Goal: Information Seeking & Learning: Learn about a topic

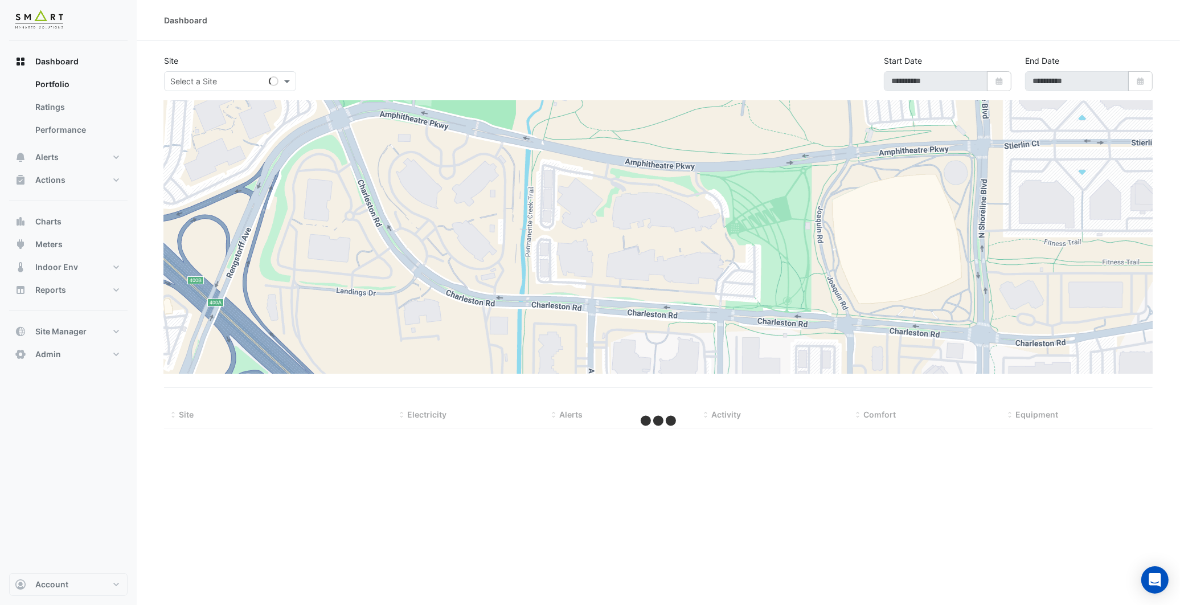
type input "**********"
select select "**"
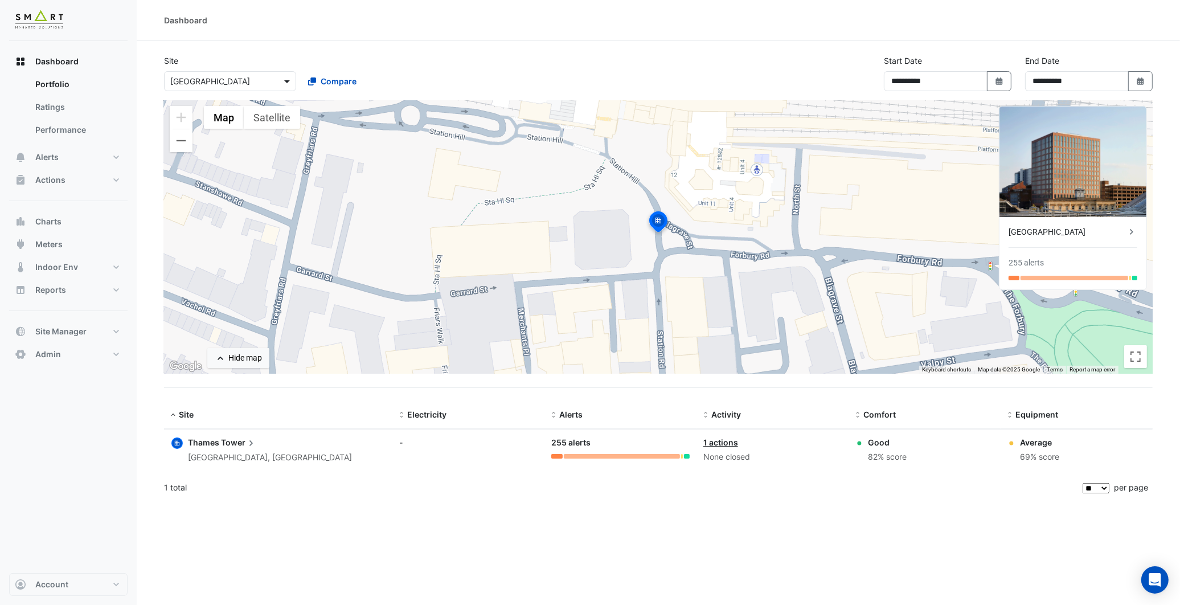
click at [282, 76] on span at bounding box center [288, 81] width 14 height 12
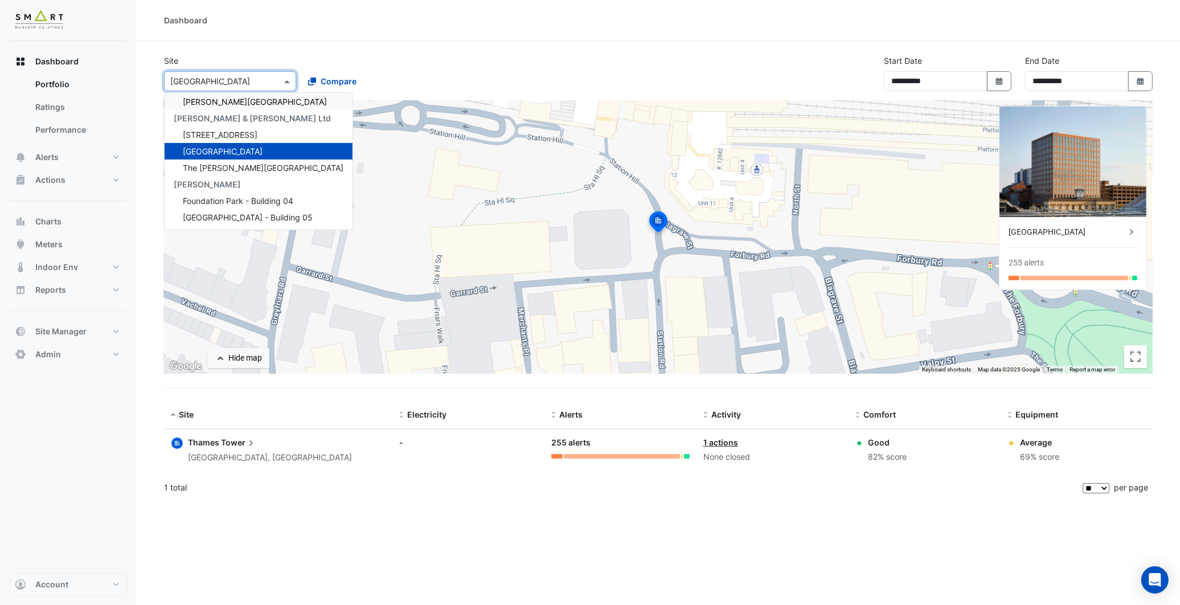
scroll to position [37, 0]
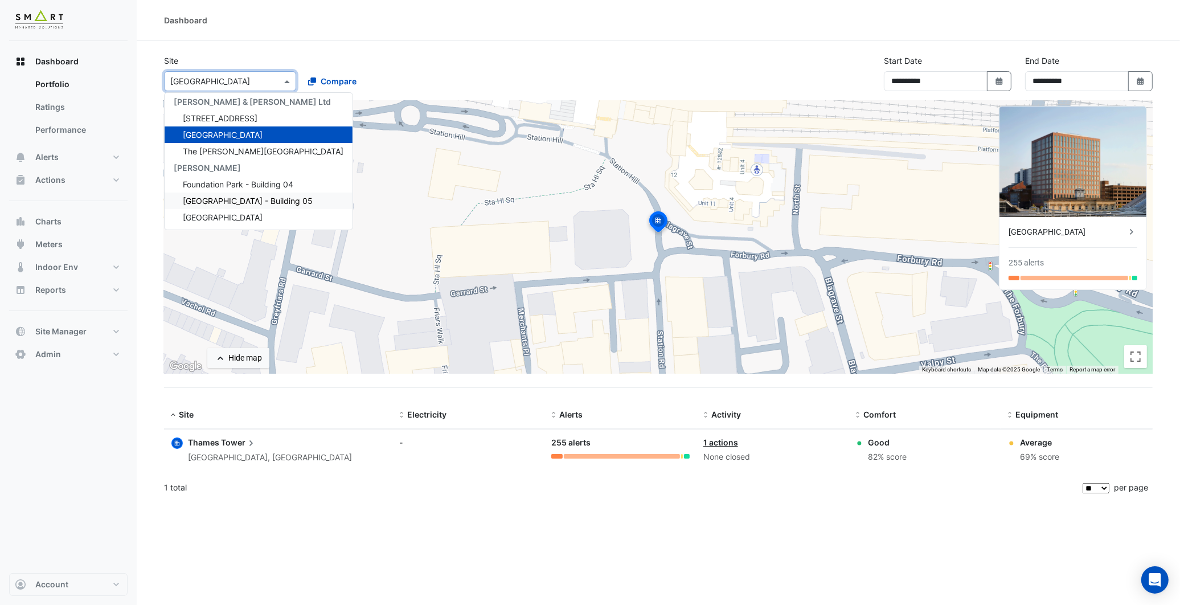
click at [366, 501] on div "1 total" at bounding box center [622, 487] width 916 height 28
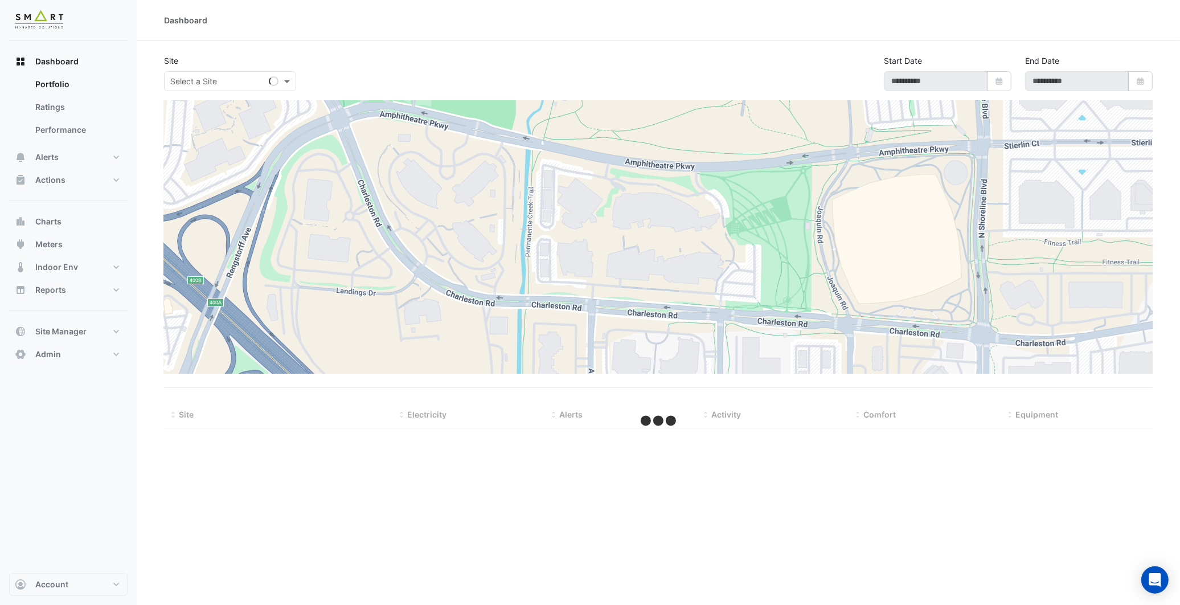
type input "**********"
select select "**"
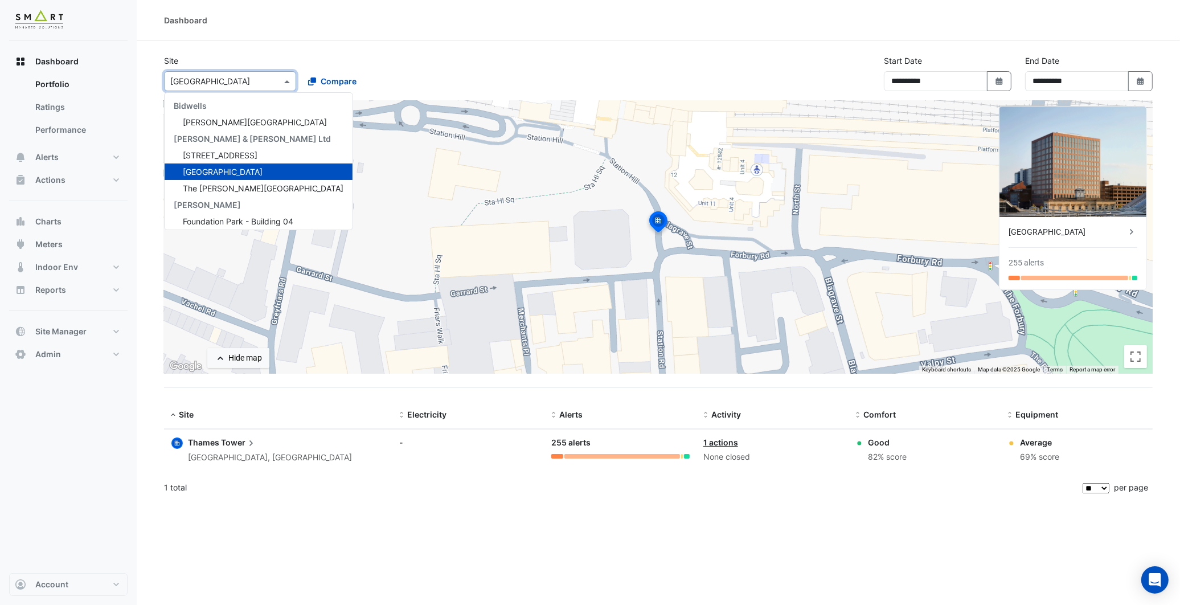
click at [285, 77] on span at bounding box center [288, 81] width 14 height 12
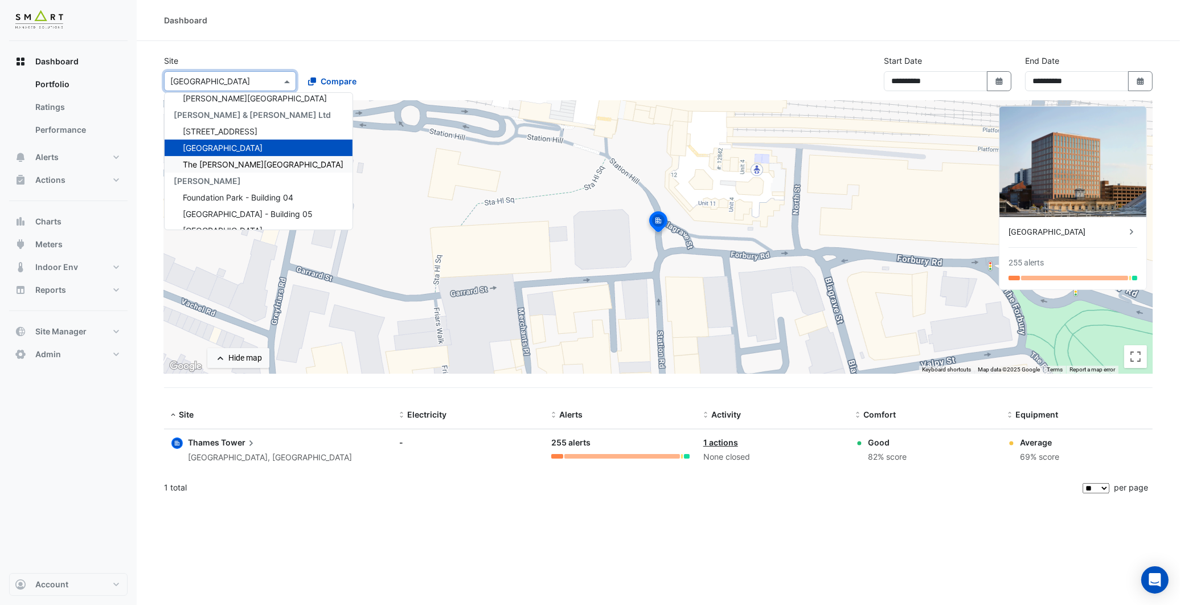
scroll to position [37, 0]
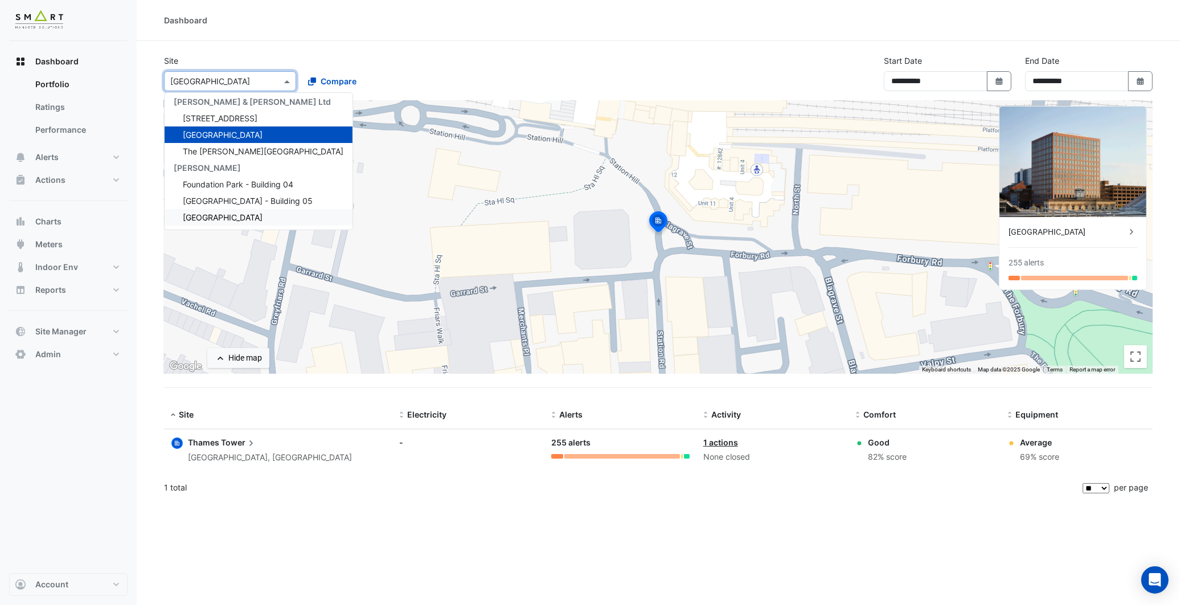
click at [241, 215] on span "[GEOGRAPHIC_DATA]" at bounding box center [223, 217] width 80 height 10
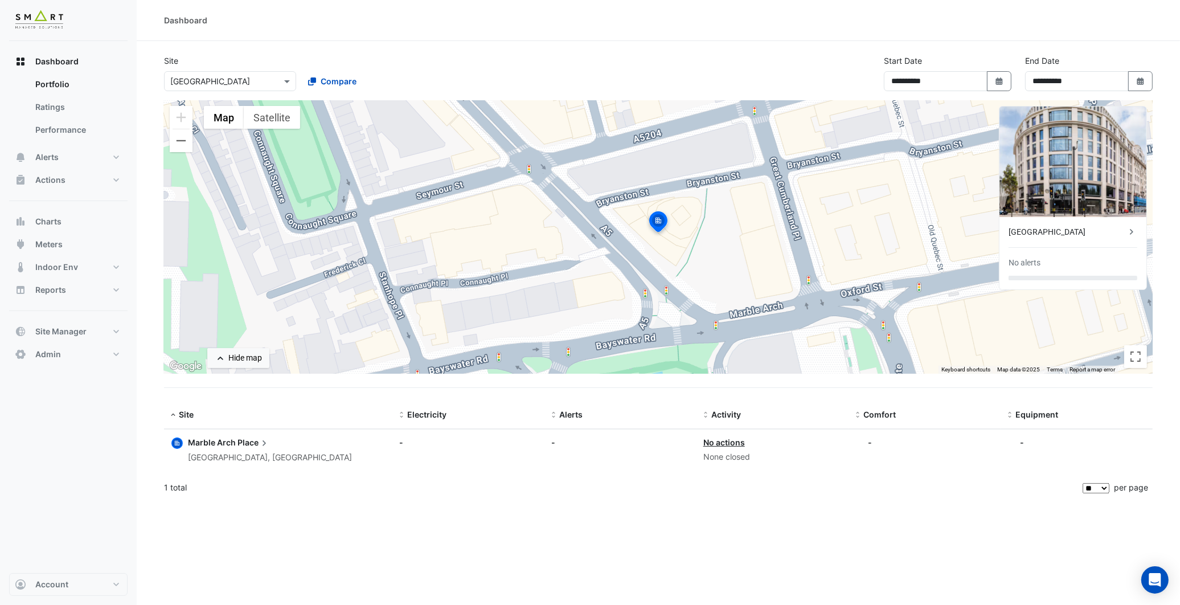
click at [1050, 229] on div "[GEOGRAPHIC_DATA]" at bounding box center [1066, 232] width 117 height 12
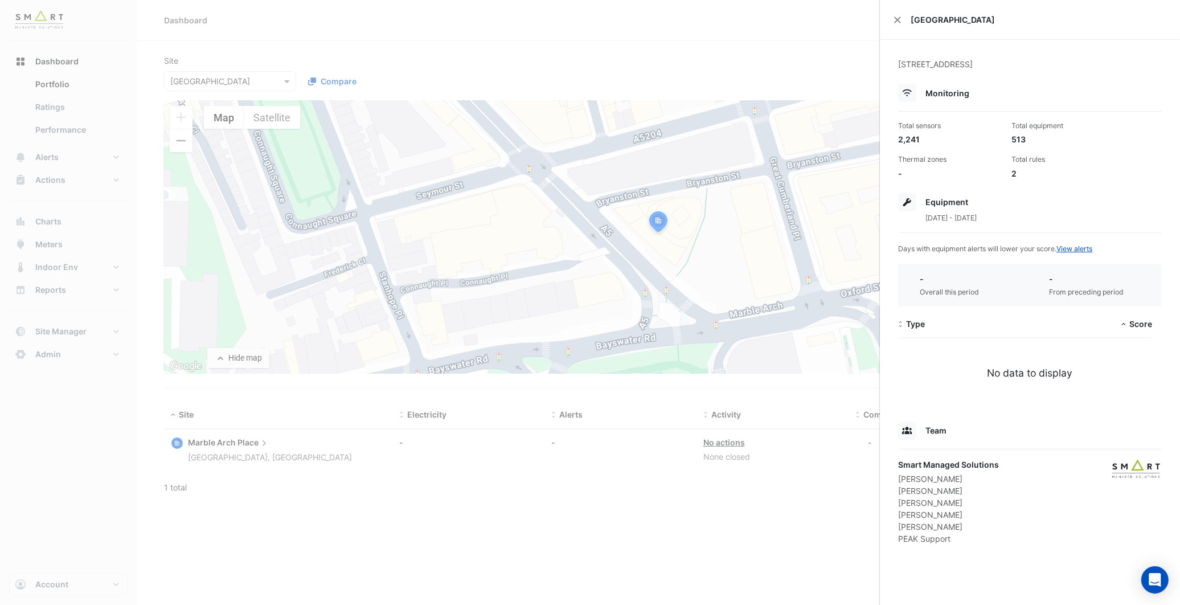
click at [801, 38] on ngb-offcanvas-backdrop at bounding box center [590, 302] width 1180 height 605
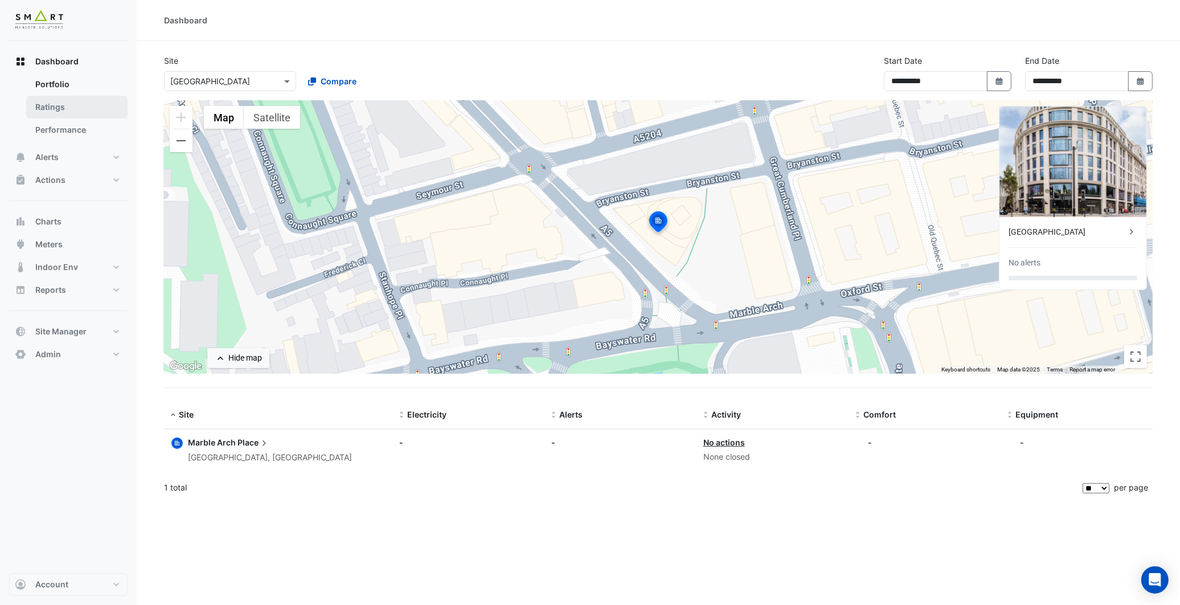
click at [71, 112] on link "Ratings" at bounding box center [76, 107] width 101 height 23
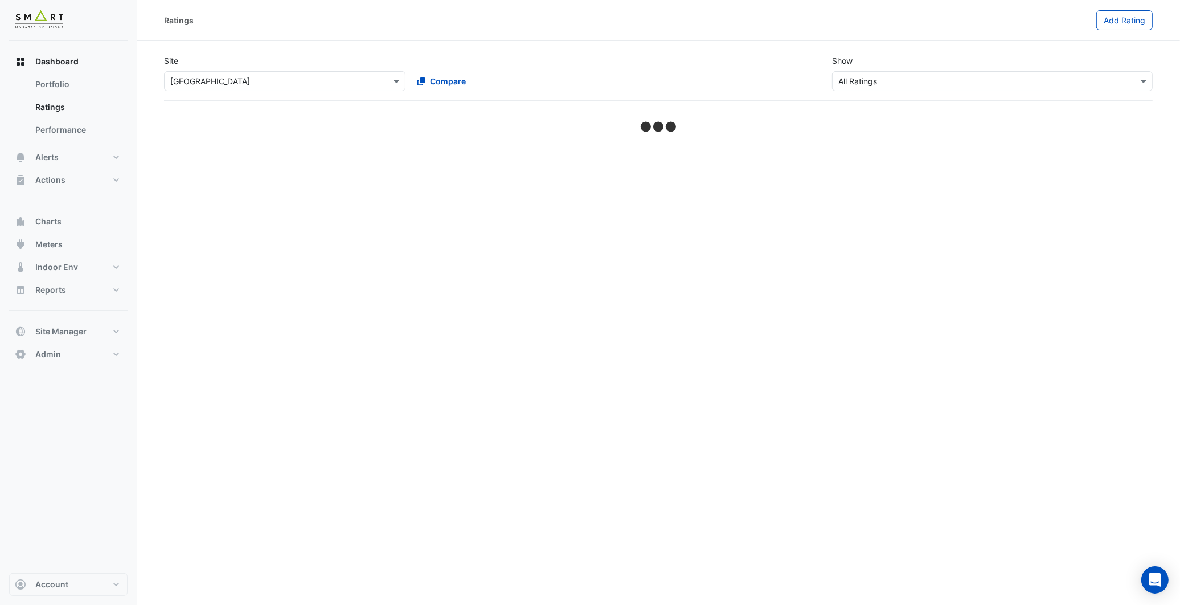
click at [202, 82] on input "text" at bounding box center [273, 82] width 206 height 12
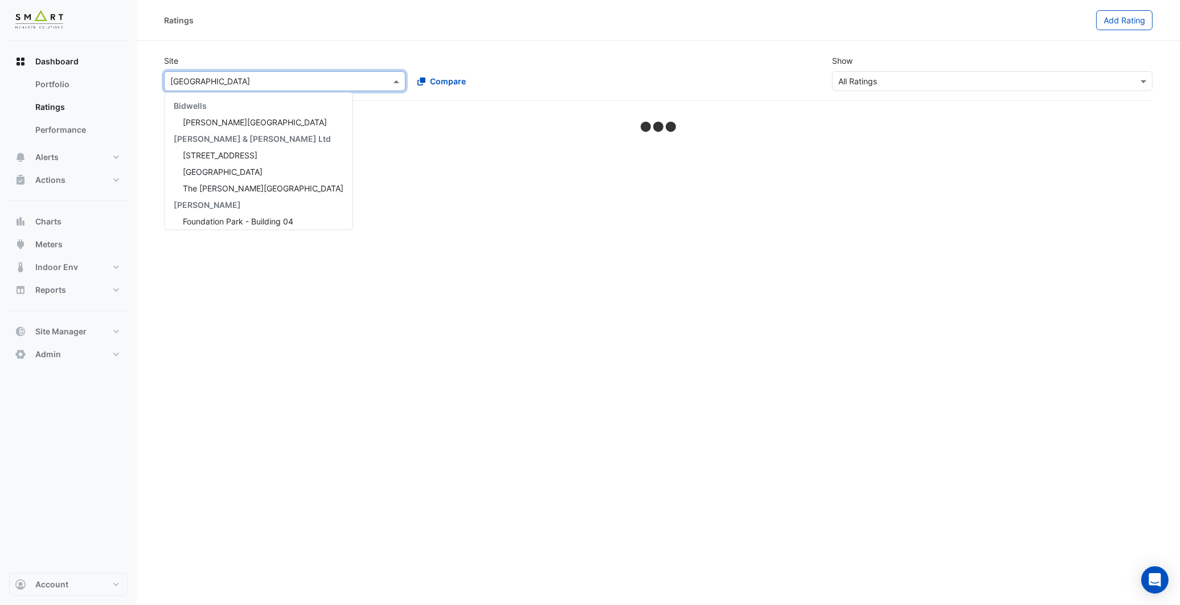
scroll to position [37, 0]
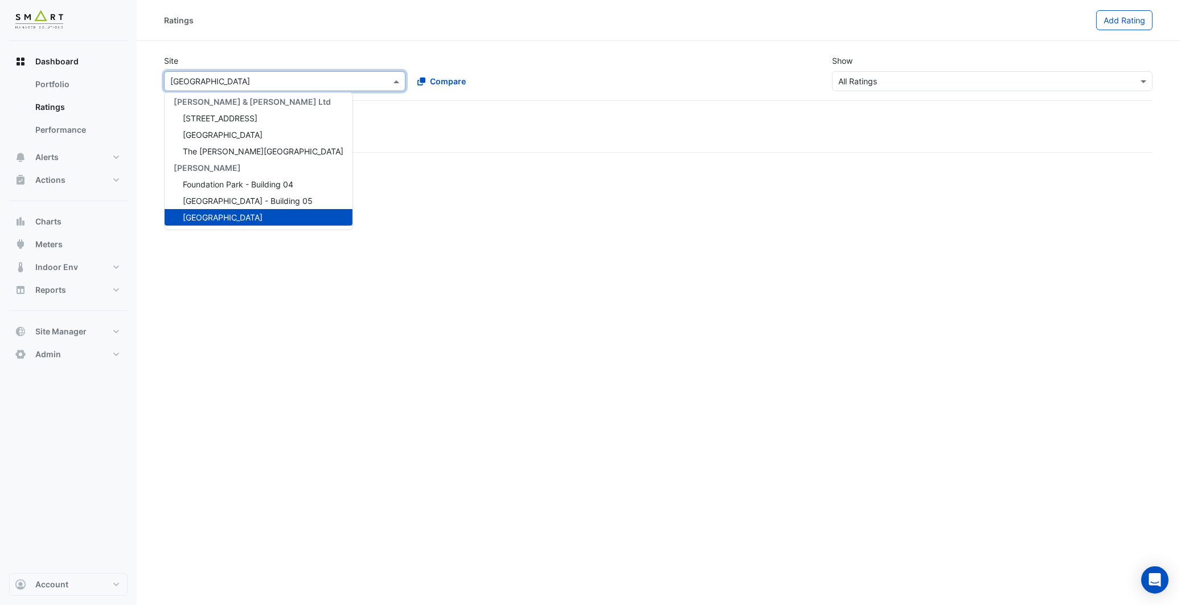
click at [445, 202] on div "Ratings Add Rating Site × [GEOGRAPHIC_DATA] [GEOGRAPHIC_DATA][PERSON_NAME] [PER…" at bounding box center [658, 302] width 1043 height 605
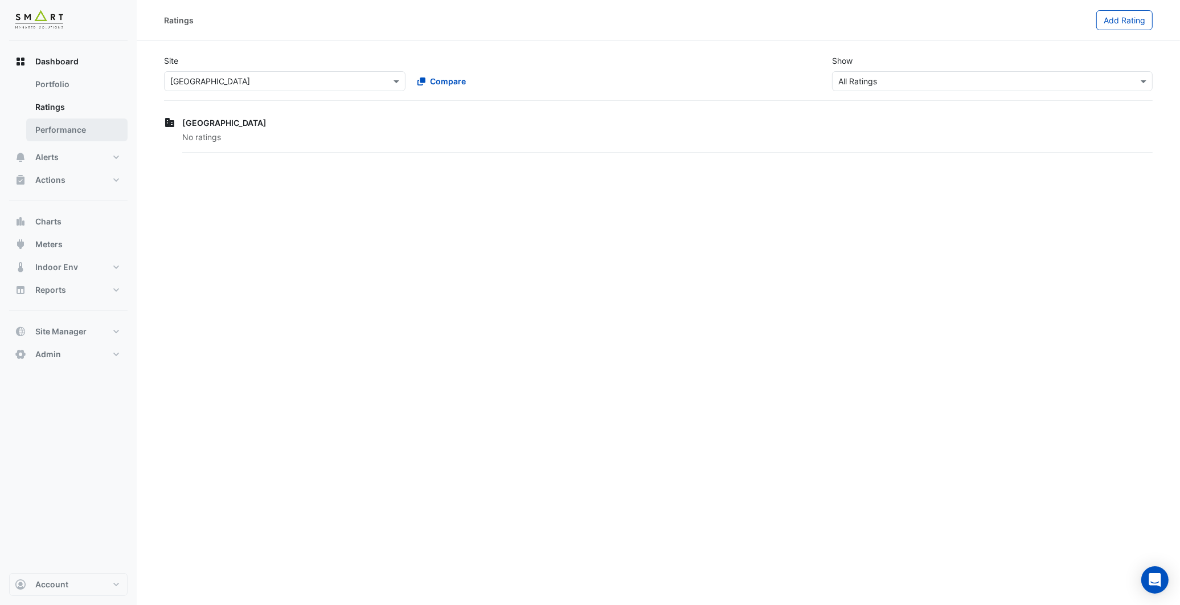
click at [71, 121] on link "Performance" at bounding box center [76, 129] width 101 height 23
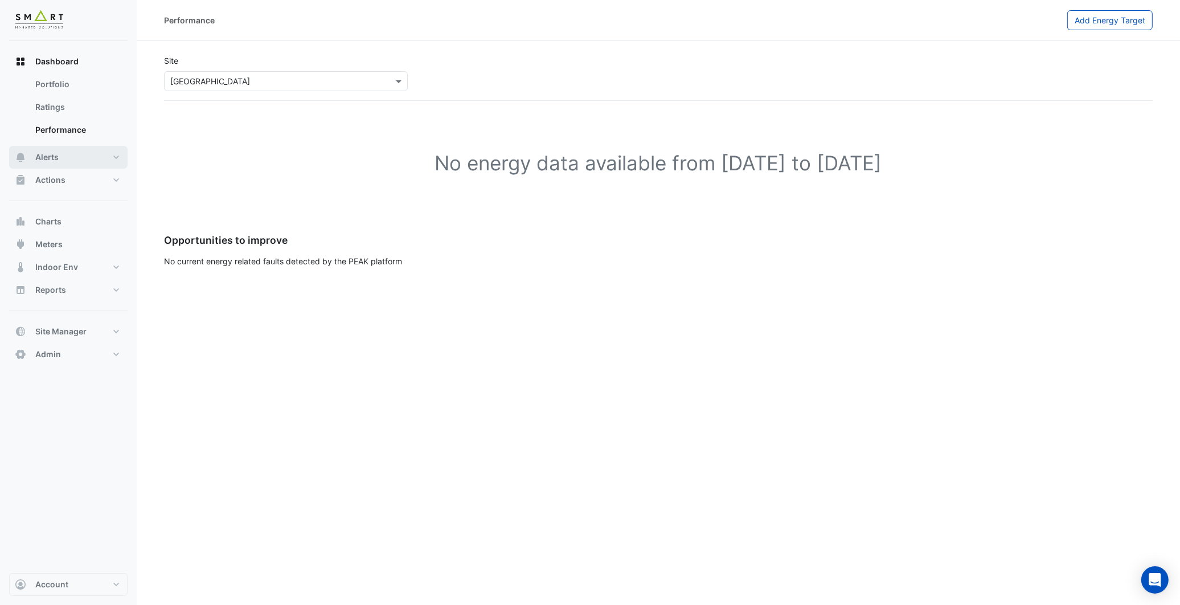
click at [70, 150] on button "Alerts" at bounding box center [68, 157] width 118 height 23
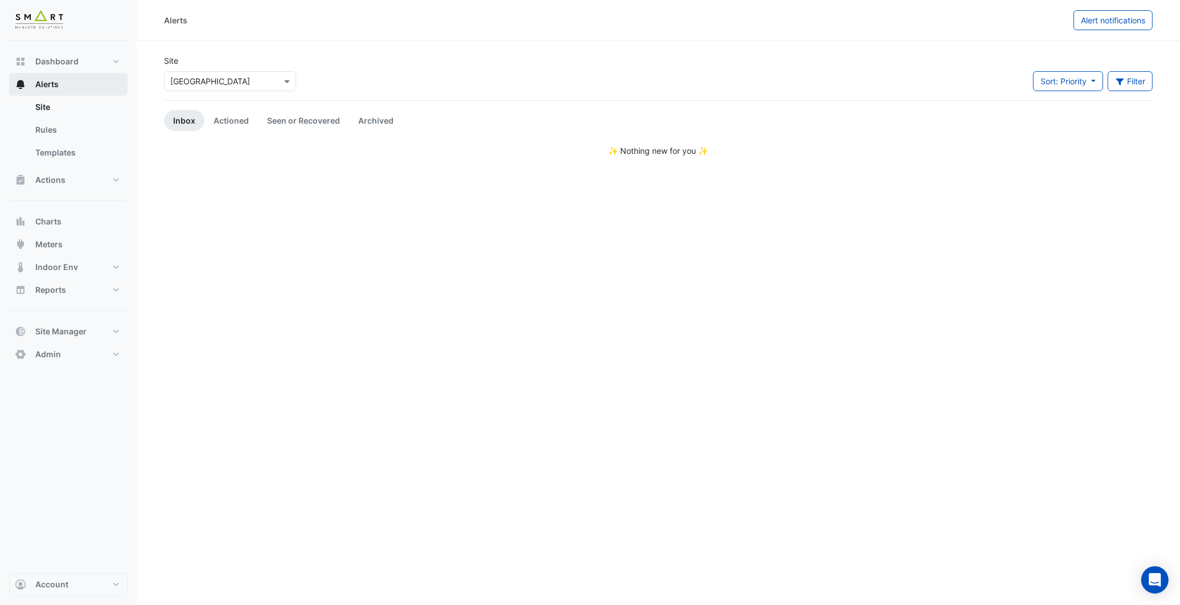
click at [70, 84] on button "Alerts" at bounding box center [68, 84] width 118 height 23
click at [55, 171] on button "Actions" at bounding box center [68, 180] width 118 height 23
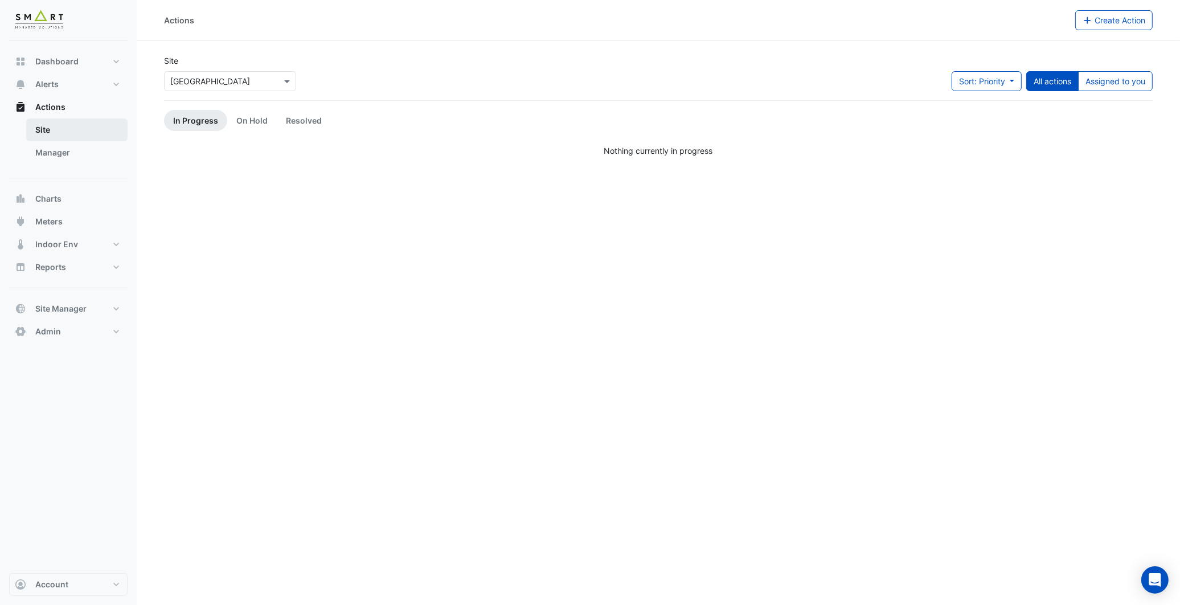
click at [66, 134] on link "Site" at bounding box center [76, 129] width 101 height 23
click at [73, 205] on button "Charts" at bounding box center [68, 198] width 118 height 23
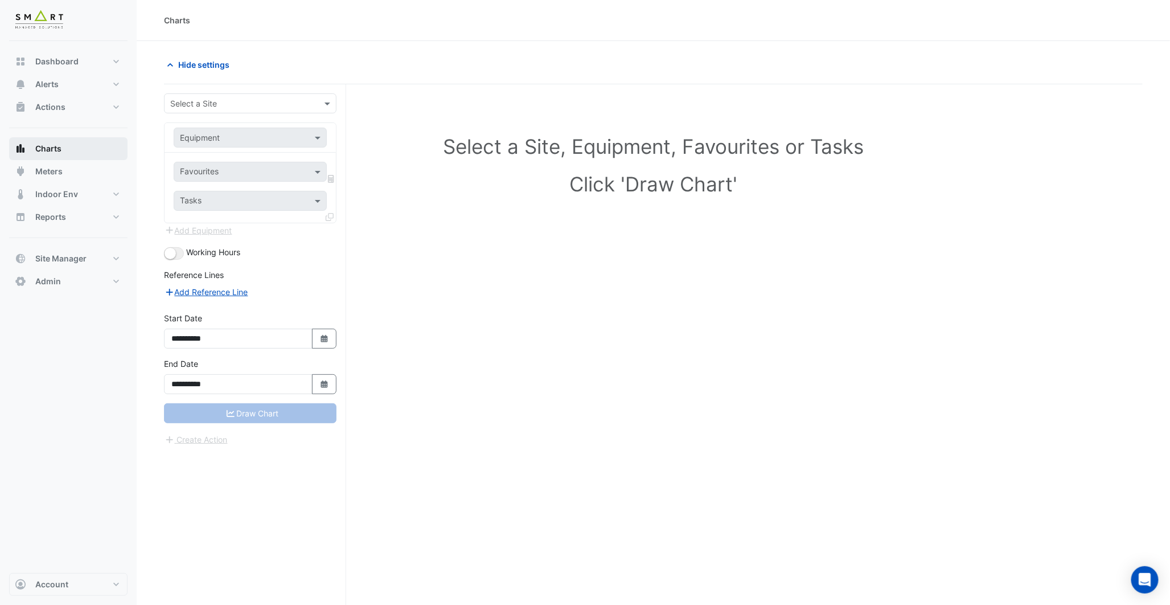
click at [70, 145] on button "Charts" at bounding box center [68, 148] width 118 height 23
click at [55, 166] on span "Meters" at bounding box center [48, 171] width 27 height 11
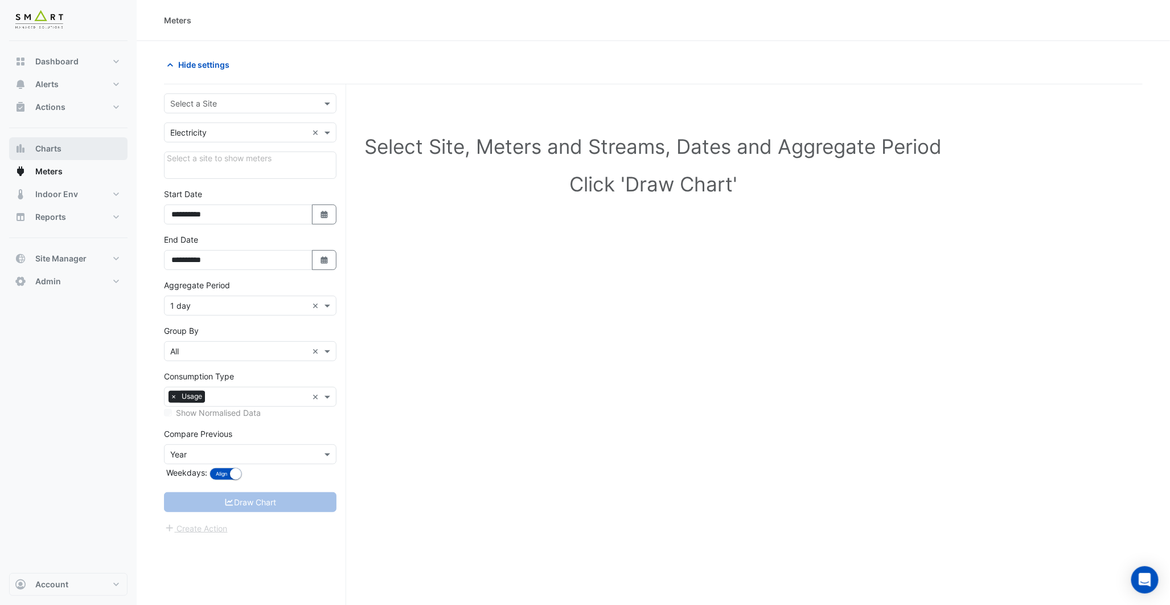
click at [76, 148] on button "Charts" at bounding box center [68, 148] width 118 height 23
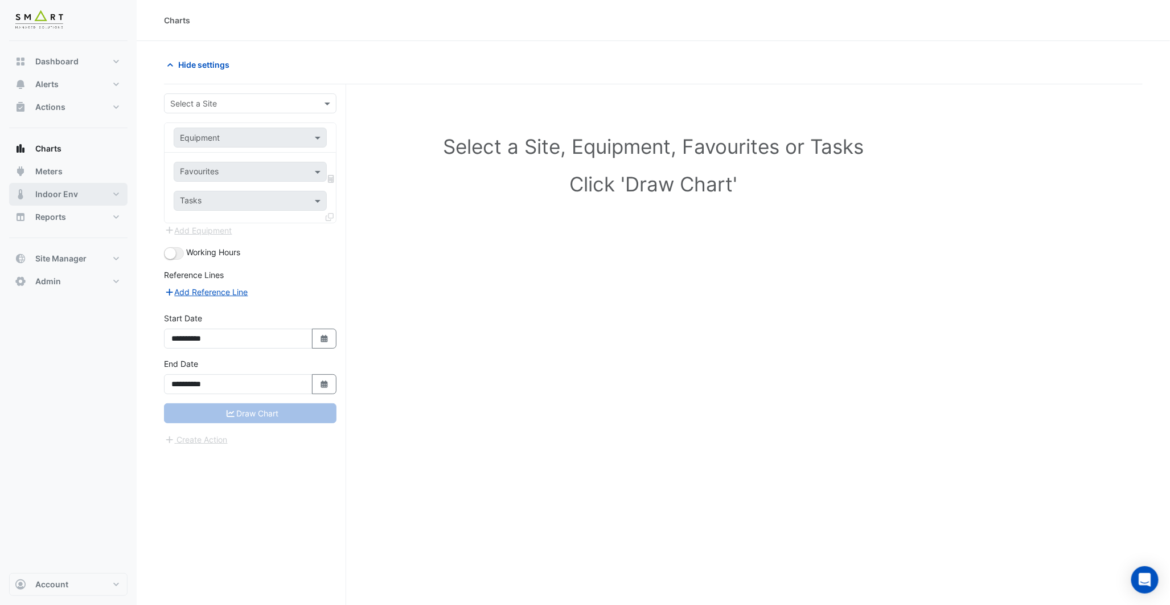
click at [71, 195] on span "Indoor Env" at bounding box center [56, 193] width 43 height 11
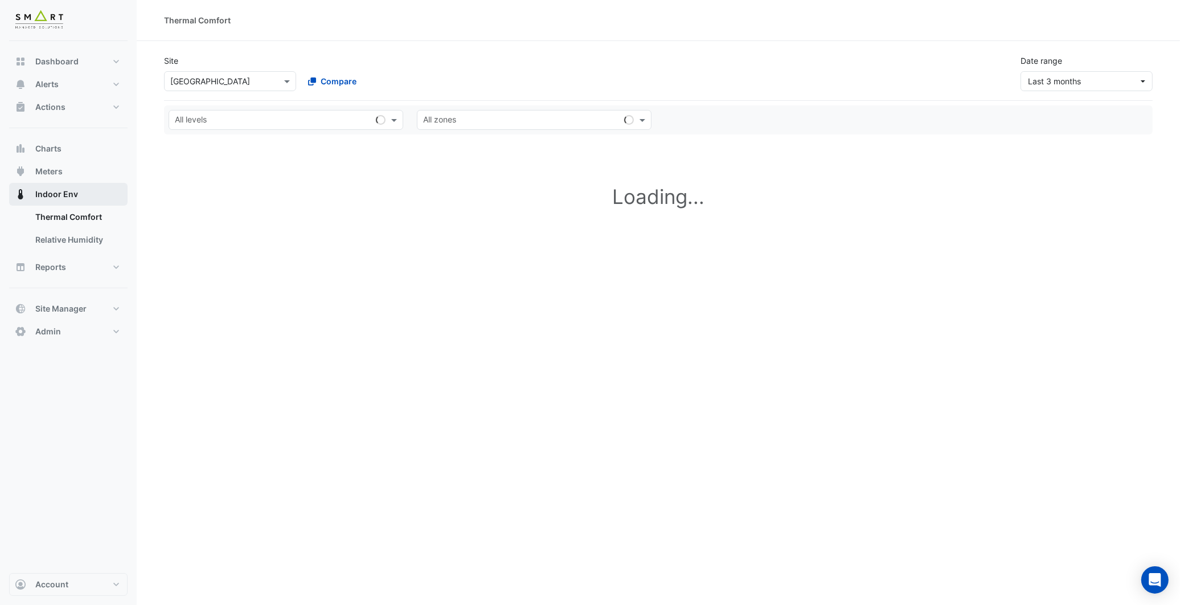
click at [71, 195] on span "Indoor Env" at bounding box center [56, 193] width 43 height 11
click at [78, 217] on link "Thermal Comfort" at bounding box center [76, 217] width 101 height 23
click at [77, 239] on link "Relative Humidity" at bounding box center [76, 239] width 101 height 23
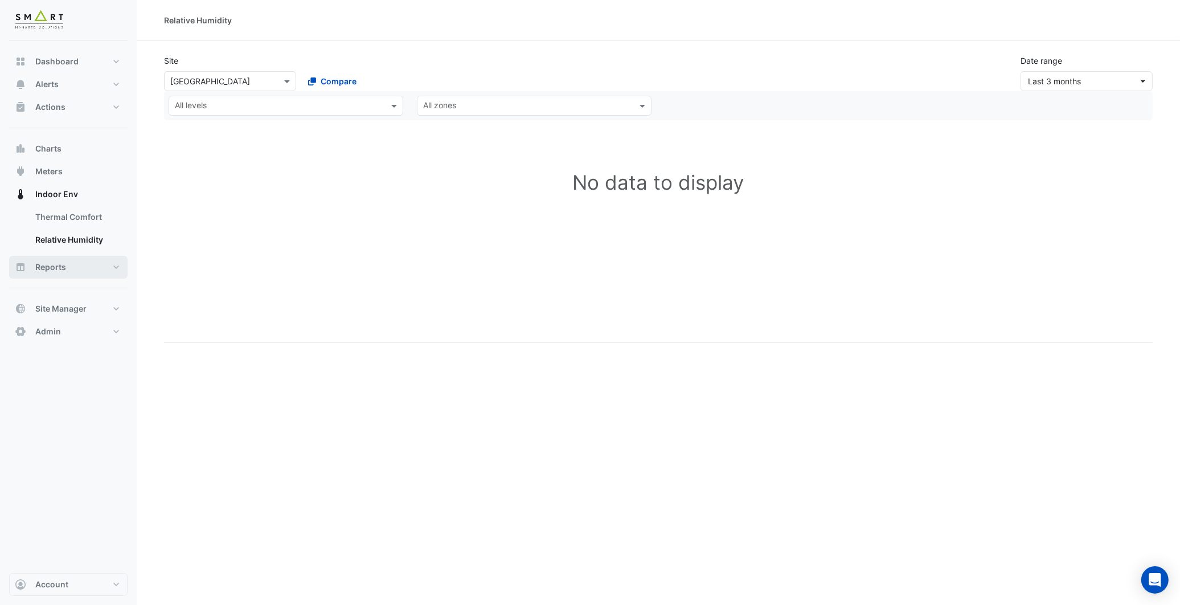
click at [80, 266] on button "Reports" at bounding box center [68, 267] width 118 height 23
select select "**"
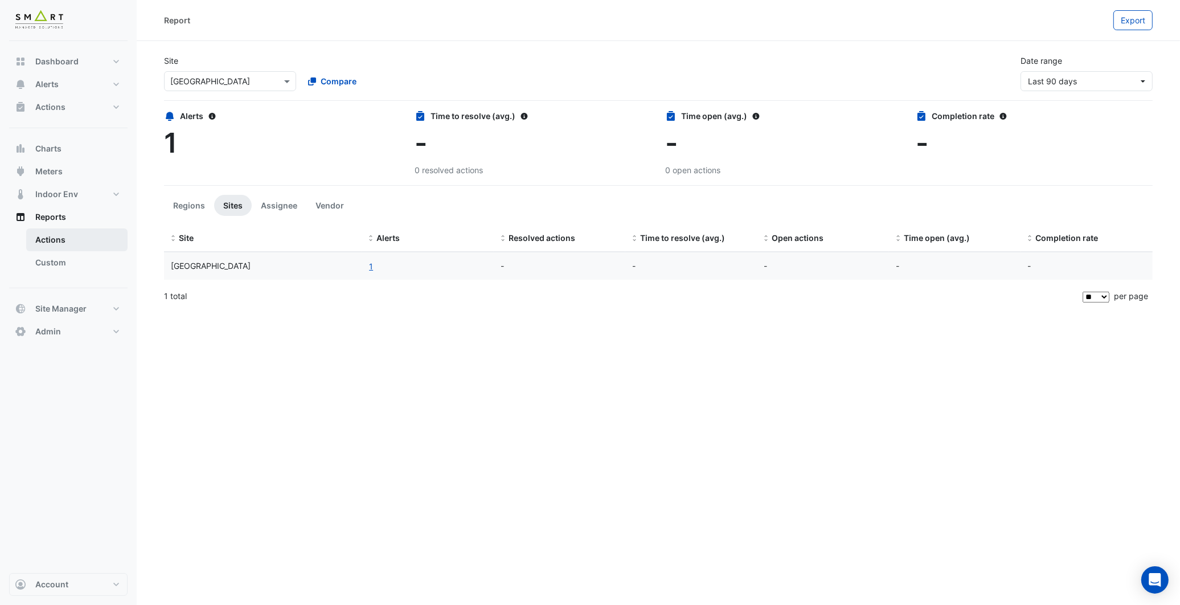
click at [76, 245] on link "Actions" at bounding box center [76, 239] width 101 height 23
click at [174, 140] on span "1" at bounding box center [170, 143] width 13 height 34
click at [63, 56] on span "Dashboard" at bounding box center [56, 61] width 43 height 11
select select "**"
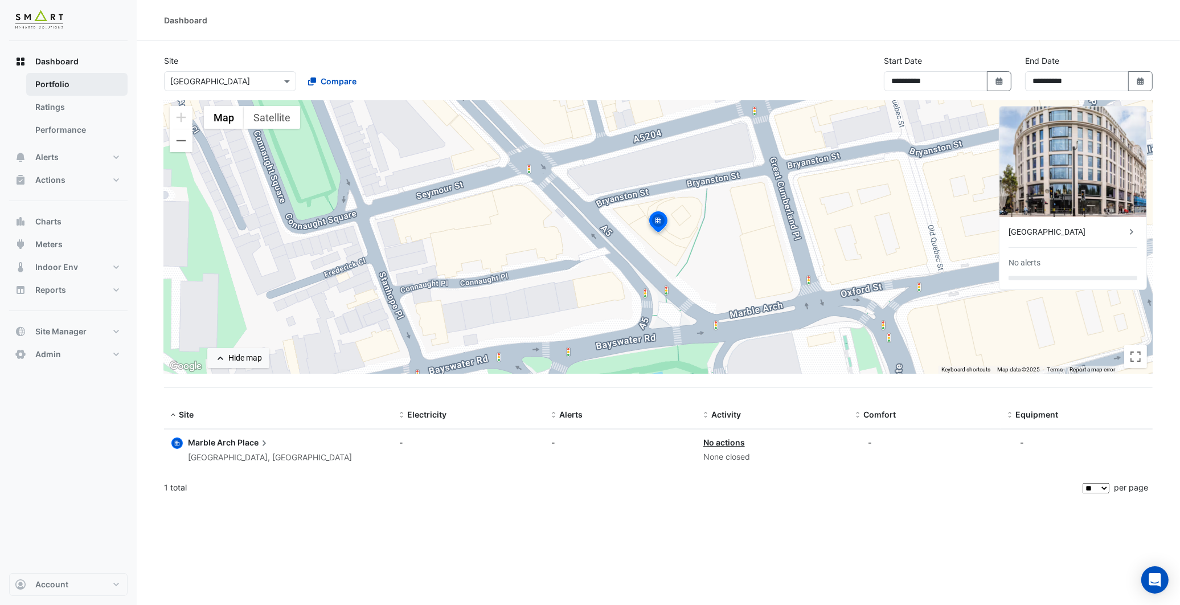
click at [63, 84] on link "Portfolio" at bounding box center [76, 84] width 101 height 23
click at [72, 101] on link "Ratings" at bounding box center [76, 107] width 101 height 23
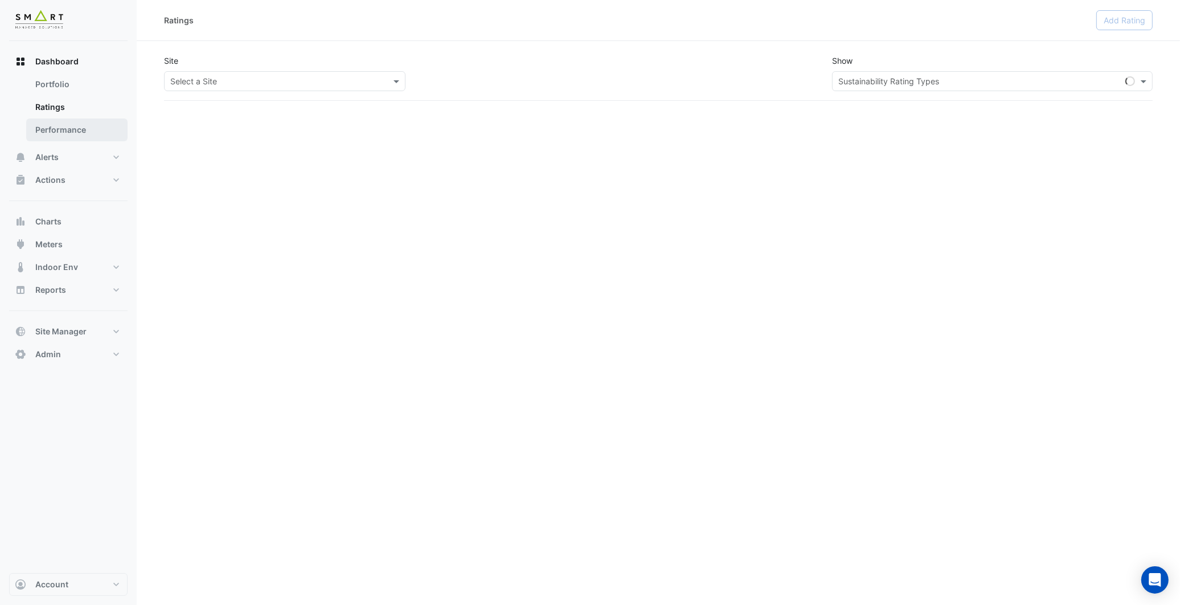
click at [60, 126] on link "Performance" at bounding box center [76, 129] width 101 height 23
click at [69, 99] on link "Ratings" at bounding box center [76, 107] width 101 height 23
click at [270, 80] on input "text" at bounding box center [273, 82] width 206 height 12
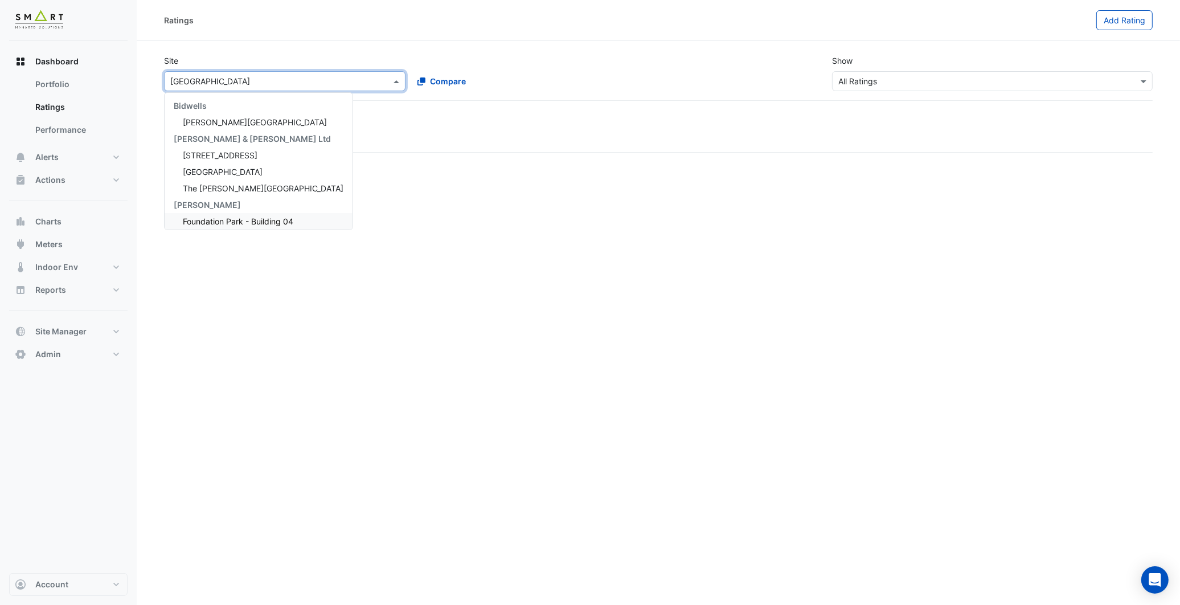
click at [207, 219] on span "Foundation Park - Building 04" at bounding box center [238, 221] width 110 height 10
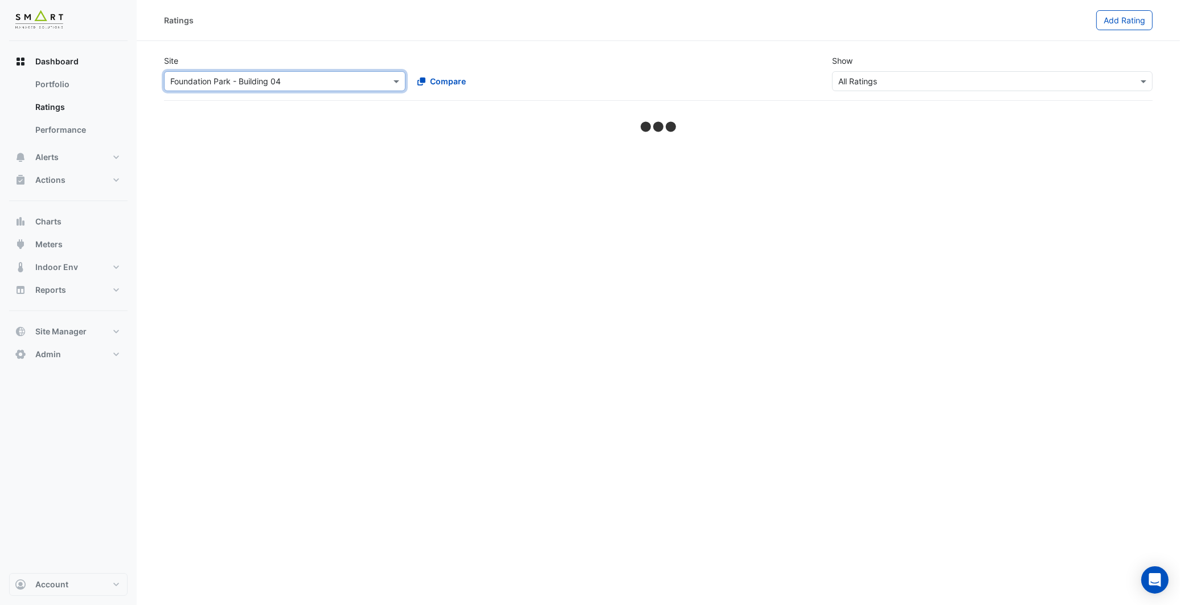
click at [282, 83] on input "text" at bounding box center [273, 82] width 206 height 12
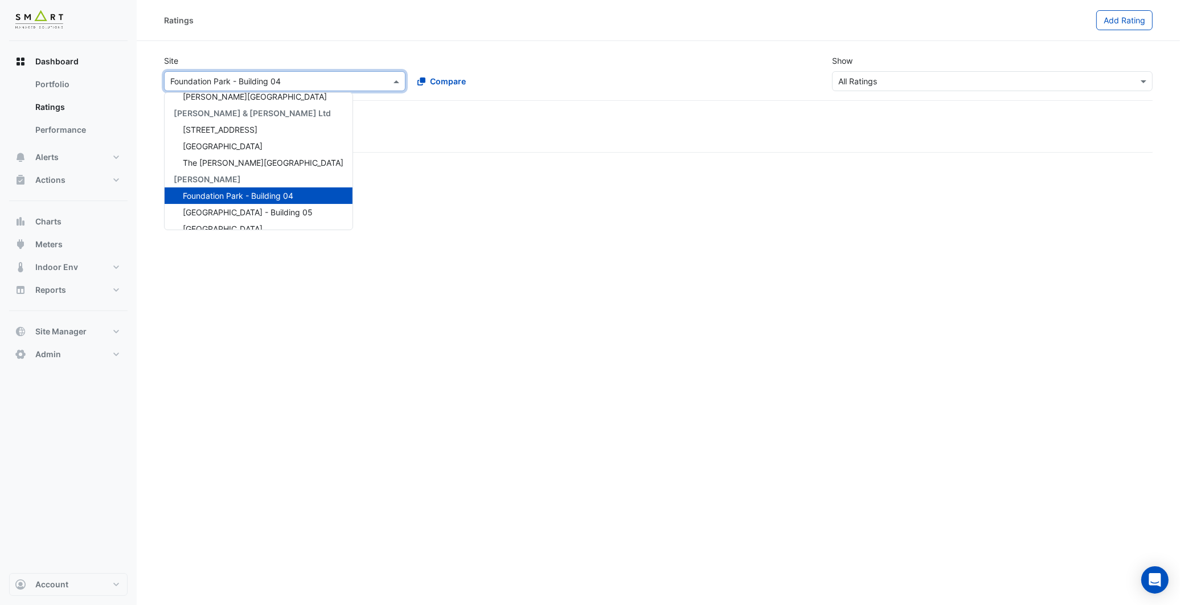
scroll to position [37, 0]
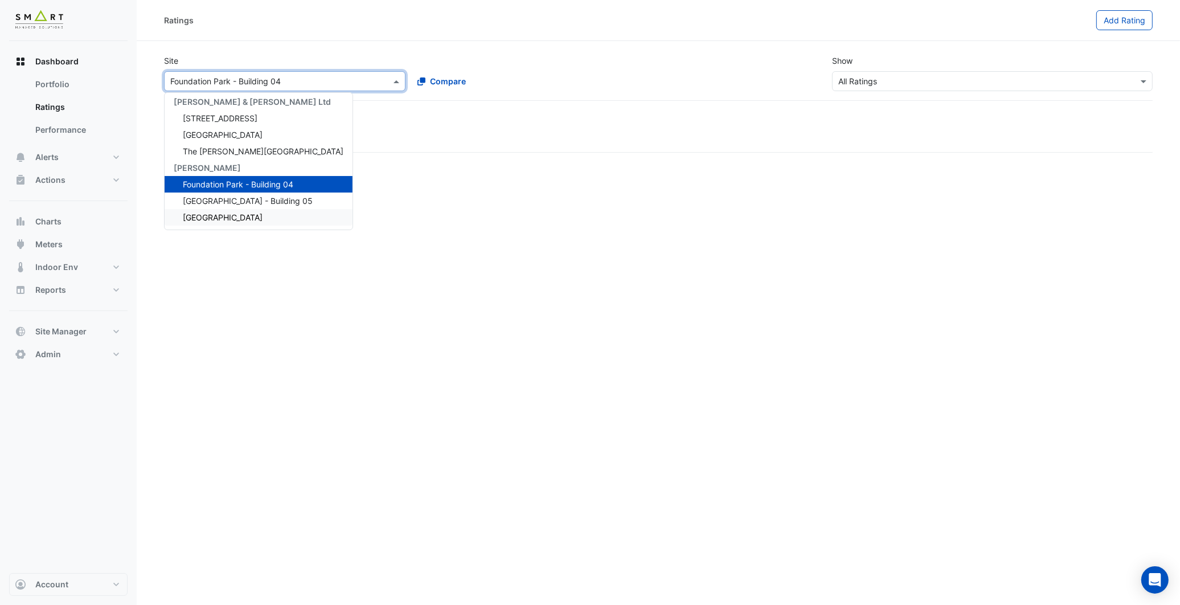
click at [223, 214] on span "[GEOGRAPHIC_DATA]" at bounding box center [223, 217] width 80 height 10
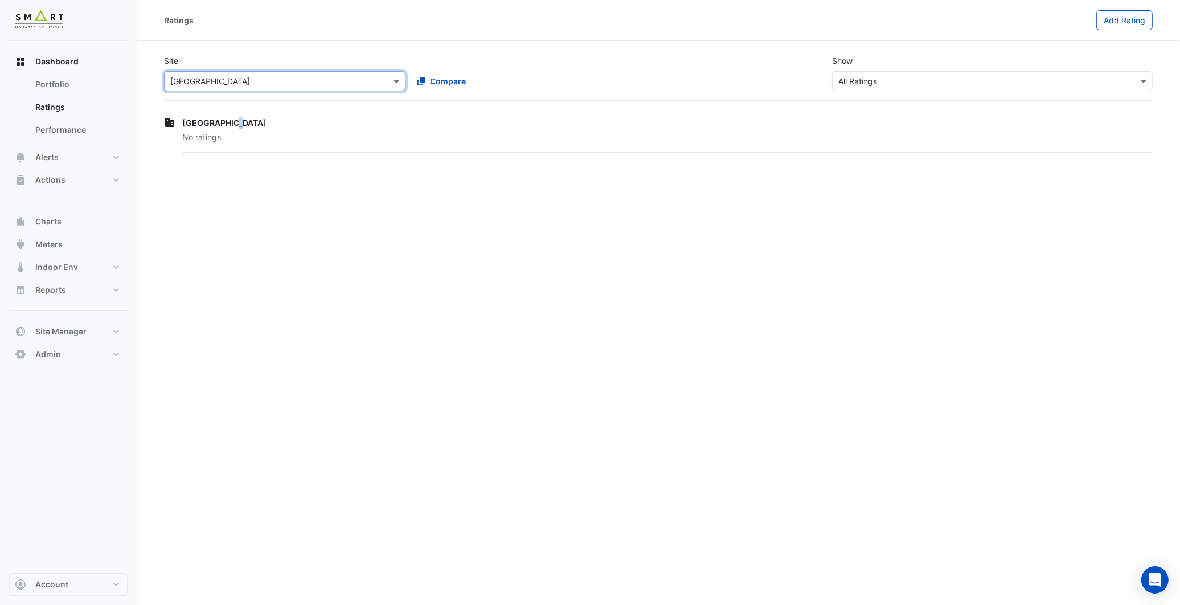
click at [228, 126] on span "[GEOGRAPHIC_DATA]" at bounding box center [224, 123] width 84 height 10
click at [220, 122] on span "[GEOGRAPHIC_DATA]" at bounding box center [224, 123] width 84 height 10
click at [194, 124] on span "[GEOGRAPHIC_DATA]" at bounding box center [224, 123] width 84 height 10
click at [162, 122] on section "Site × [GEOGRAPHIC_DATA] Compare Show × All Ratings [GEOGRAPHIC_DATA] No ratings" at bounding box center [658, 98] width 1043 height 114
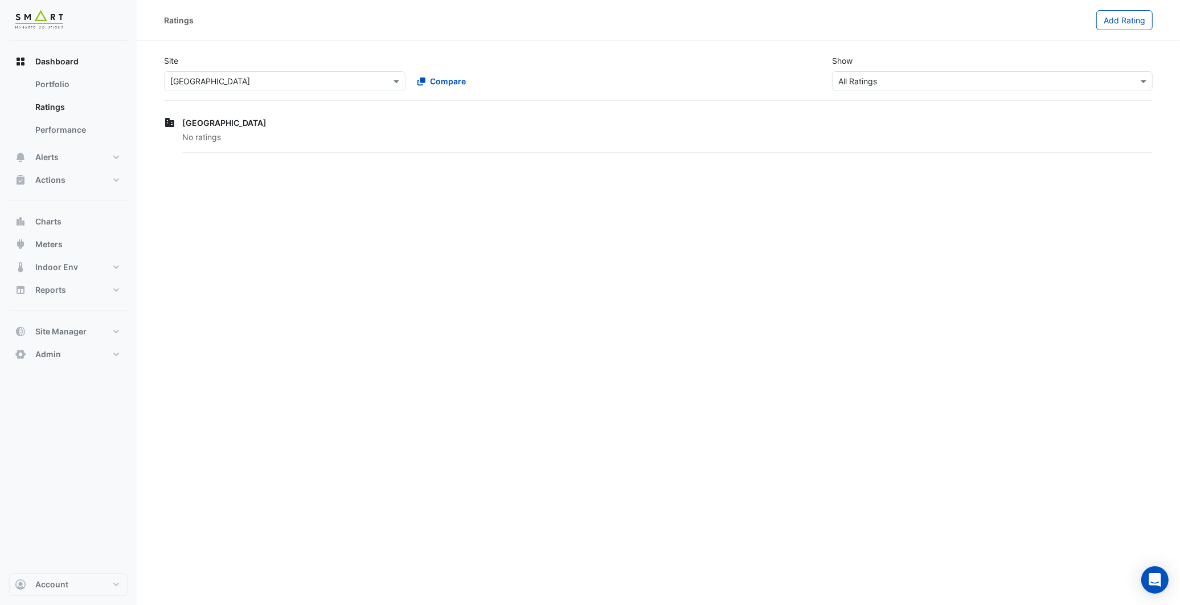
click at [465, 112] on section "Site × [GEOGRAPHIC_DATA] Compare Show × All Ratings [GEOGRAPHIC_DATA] No ratings" at bounding box center [658, 98] width 1043 height 114
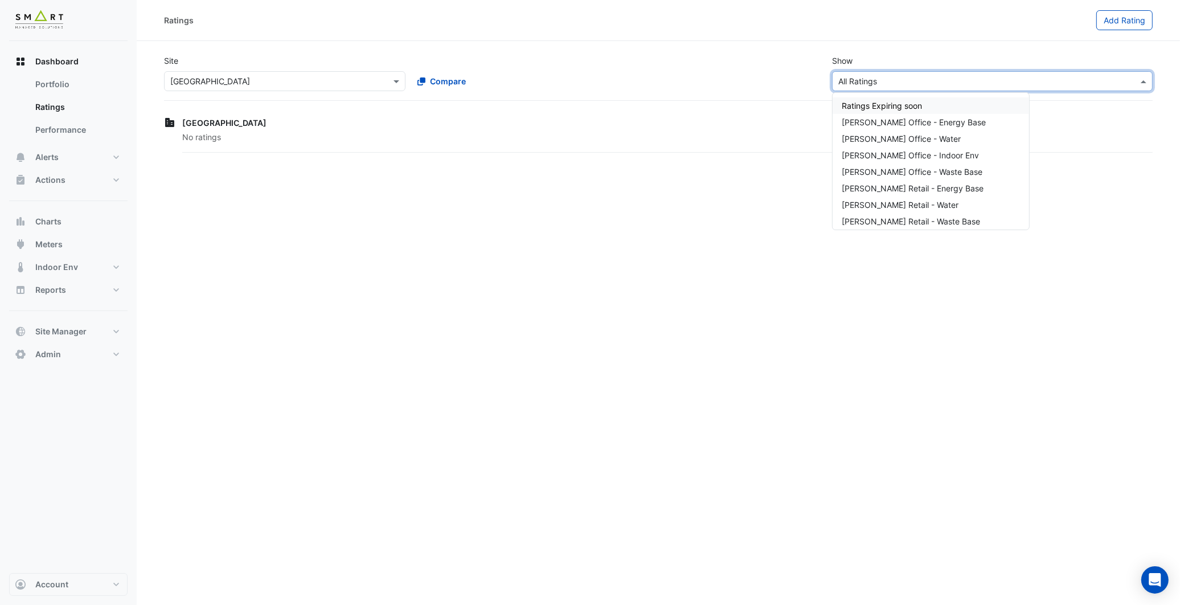
click at [890, 81] on input "text" at bounding box center [980, 82] width 285 height 12
click at [902, 120] on span "[PERSON_NAME] Office - Energy Base" at bounding box center [914, 122] width 144 height 10
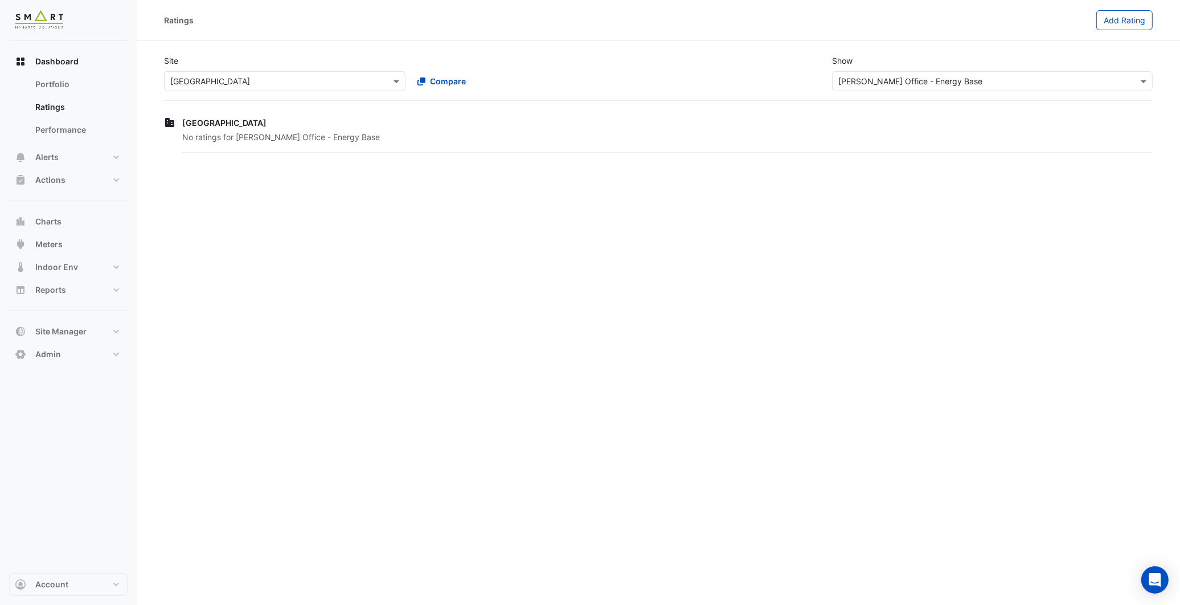
click at [277, 130] on div "[GEOGRAPHIC_DATA] No ratings for [PERSON_NAME] Office - Energy Base" at bounding box center [658, 134] width 988 height 40
click at [78, 89] on link "Portfolio" at bounding box center [76, 84] width 101 height 23
select select "**"
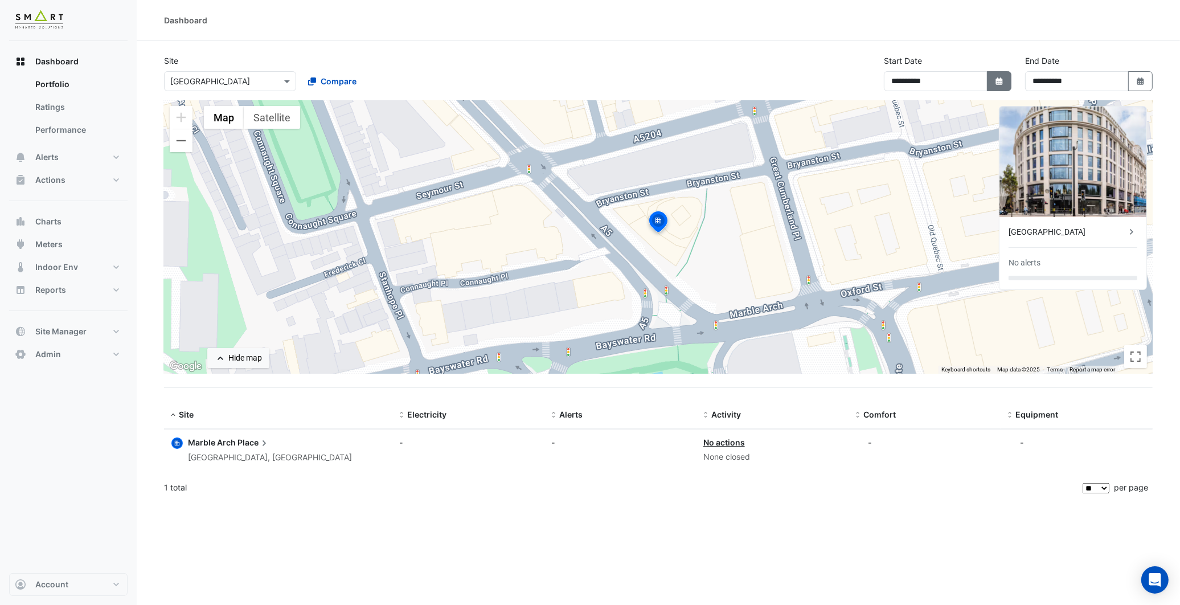
click at [992, 80] on button "Select Date" at bounding box center [999, 81] width 25 height 20
select select "*"
select select "****"
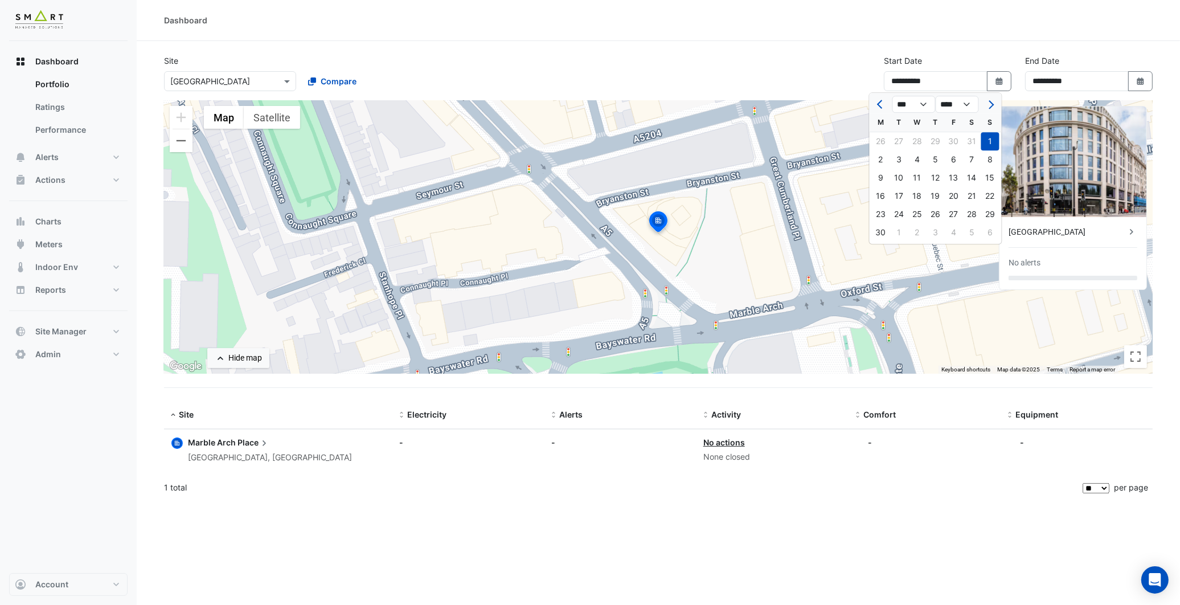
click at [992, 470] on datatable-body-cell "Comfort: -" at bounding box center [924, 450] width 152 height 42
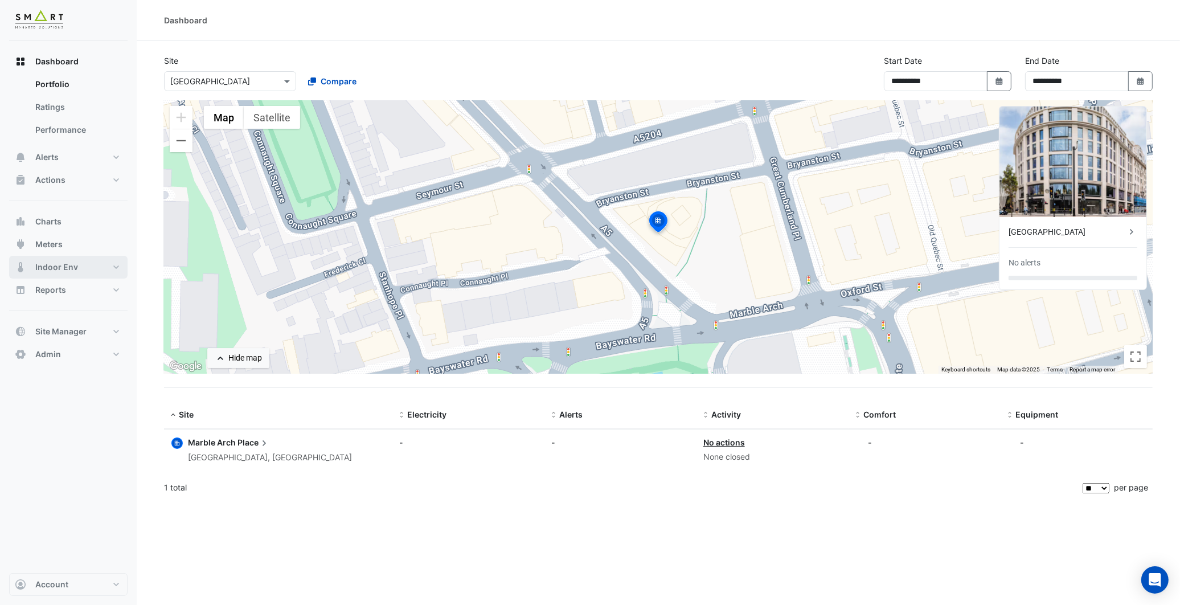
click at [59, 272] on span "Indoor Env" at bounding box center [56, 266] width 43 height 11
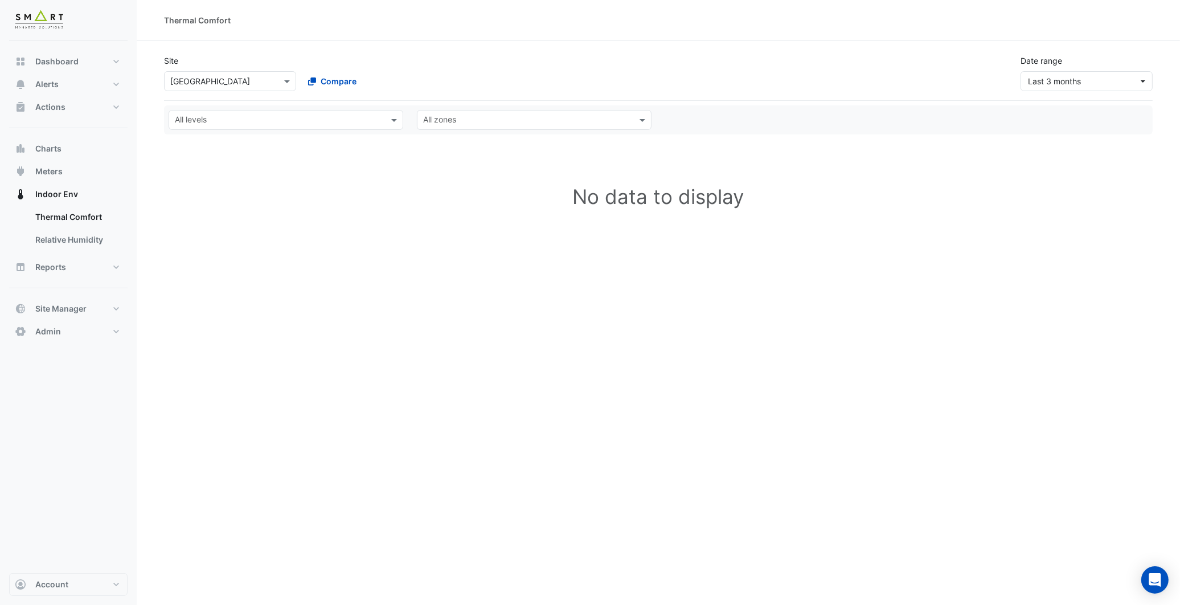
click at [396, 130] on div "All levels All zones" at bounding box center [658, 119] width 988 height 29
click at [394, 122] on span at bounding box center [395, 120] width 14 height 12
click at [350, 178] on h1 "No data to display" at bounding box center [658, 196] width 988 height 97
click at [55, 149] on span "Charts" at bounding box center [48, 148] width 26 height 11
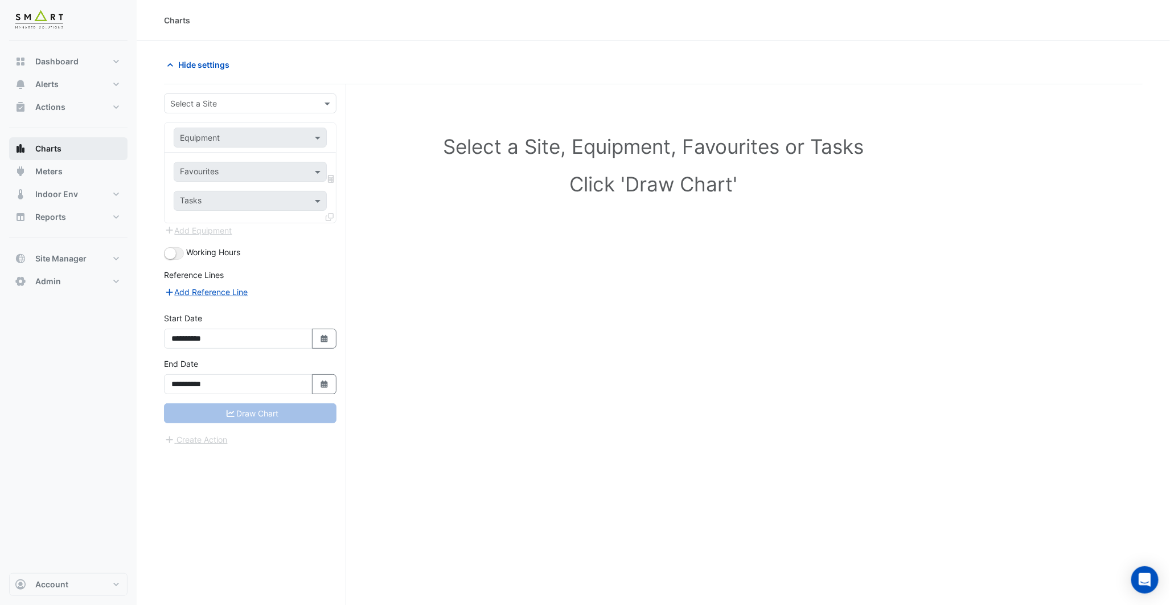
click at [58, 151] on span "Charts" at bounding box center [48, 148] width 26 height 11
click at [60, 186] on button "Indoor Env" at bounding box center [68, 194] width 118 height 23
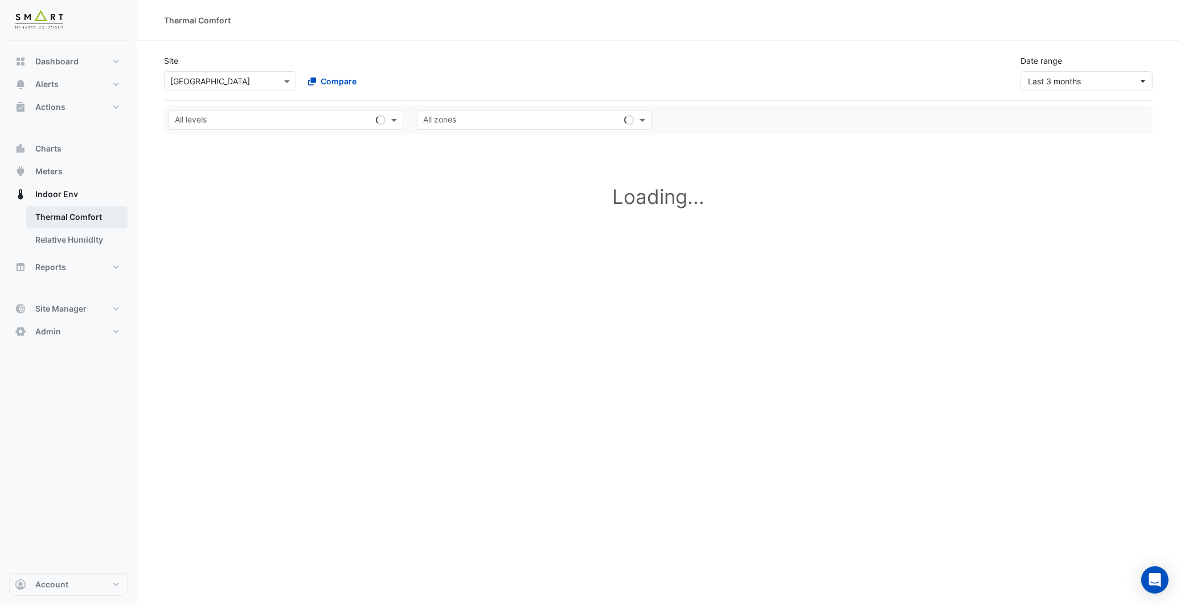
click at [59, 217] on link "Thermal Comfort" at bounding box center [76, 217] width 101 height 23
click at [81, 221] on link "Thermal Comfort" at bounding box center [76, 217] width 101 height 23
click at [64, 70] on button "Dashboard" at bounding box center [68, 61] width 118 height 23
select select "**"
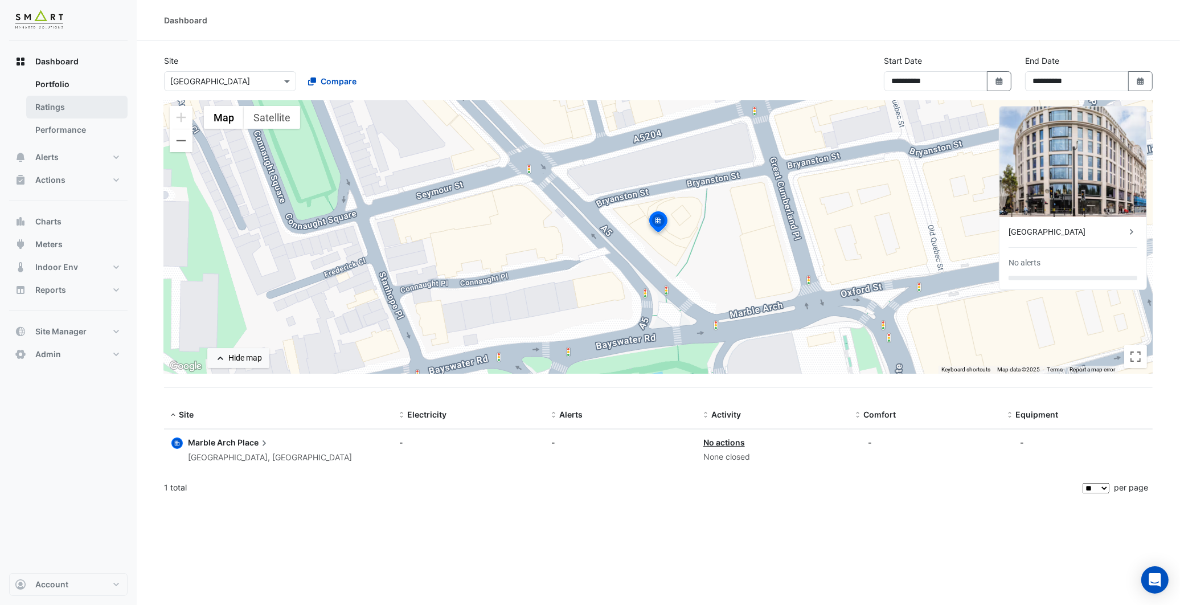
click at [64, 107] on link "Ratings" at bounding box center [76, 107] width 101 height 23
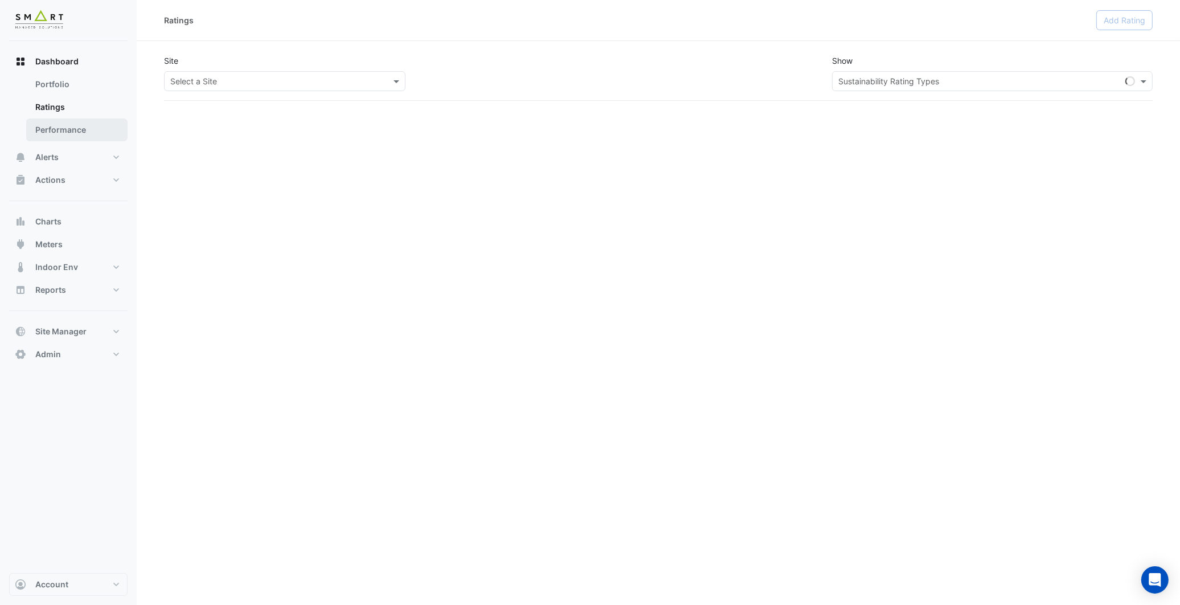
click at [63, 122] on link "Performance" at bounding box center [76, 129] width 101 height 23
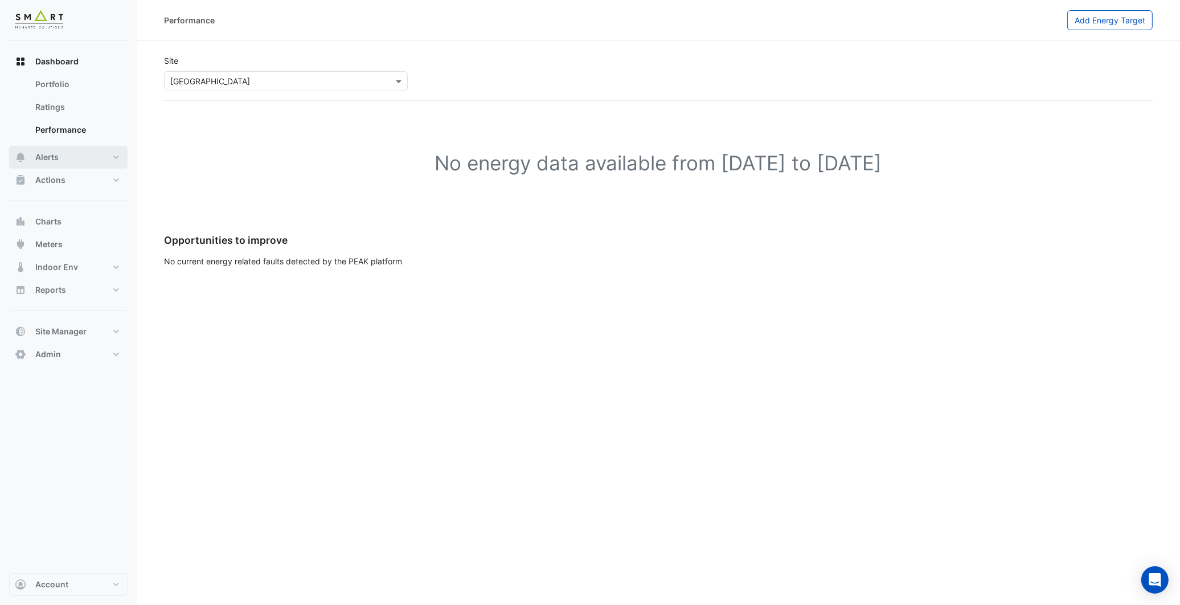
click at [64, 151] on button "Alerts" at bounding box center [68, 157] width 118 height 23
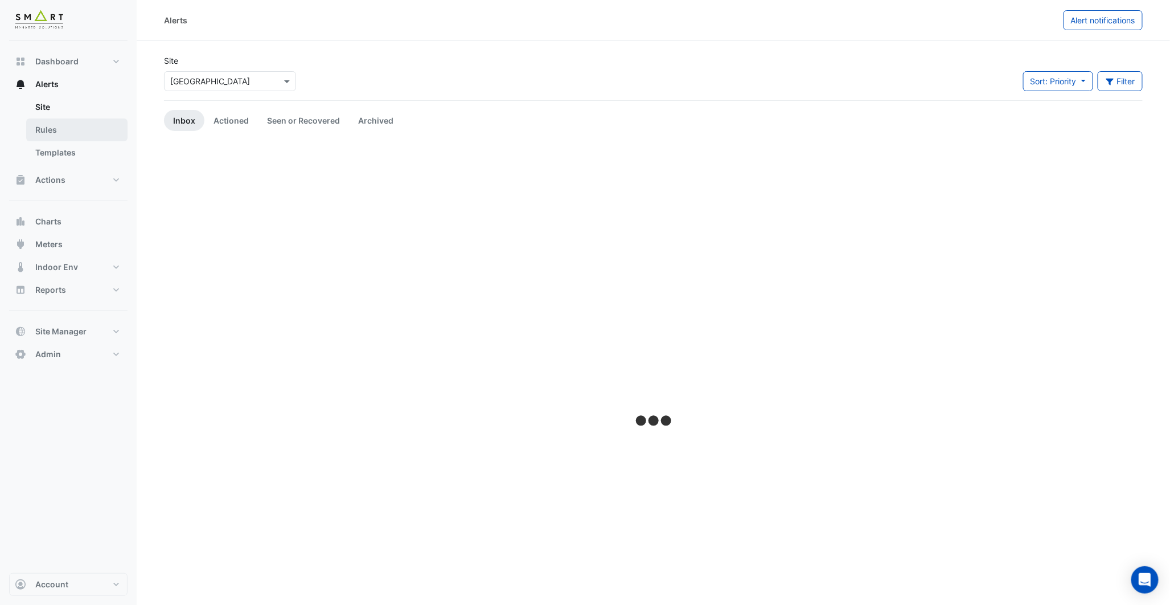
click at [75, 129] on link "Rules" at bounding box center [76, 129] width 101 height 23
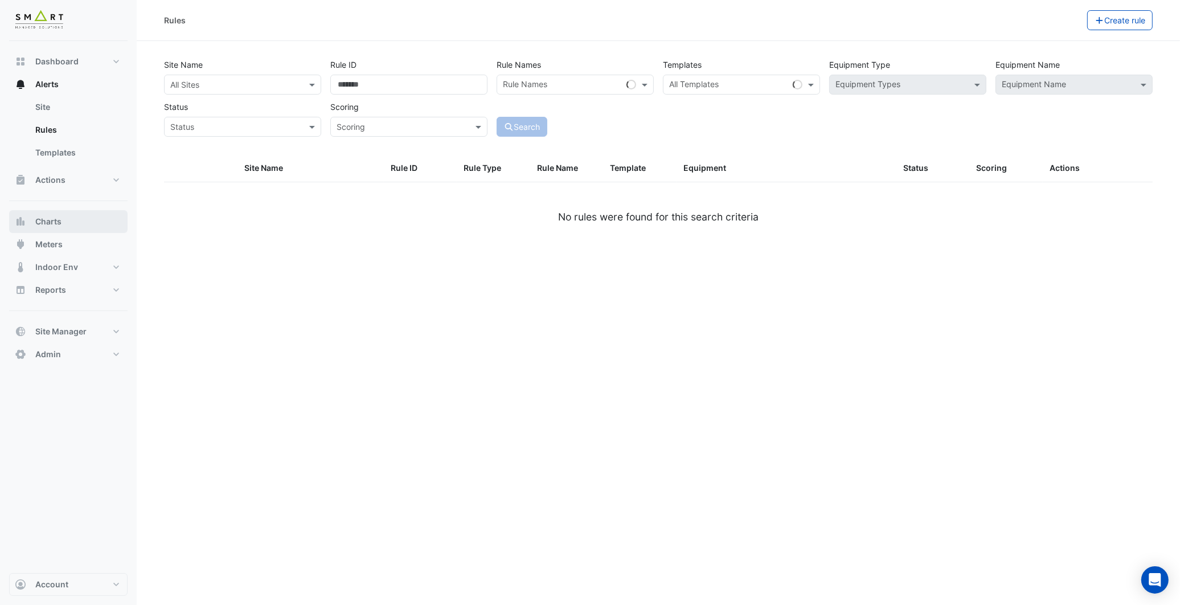
click at [61, 224] on button "Charts" at bounding box center [68, 221] width 118 height 23
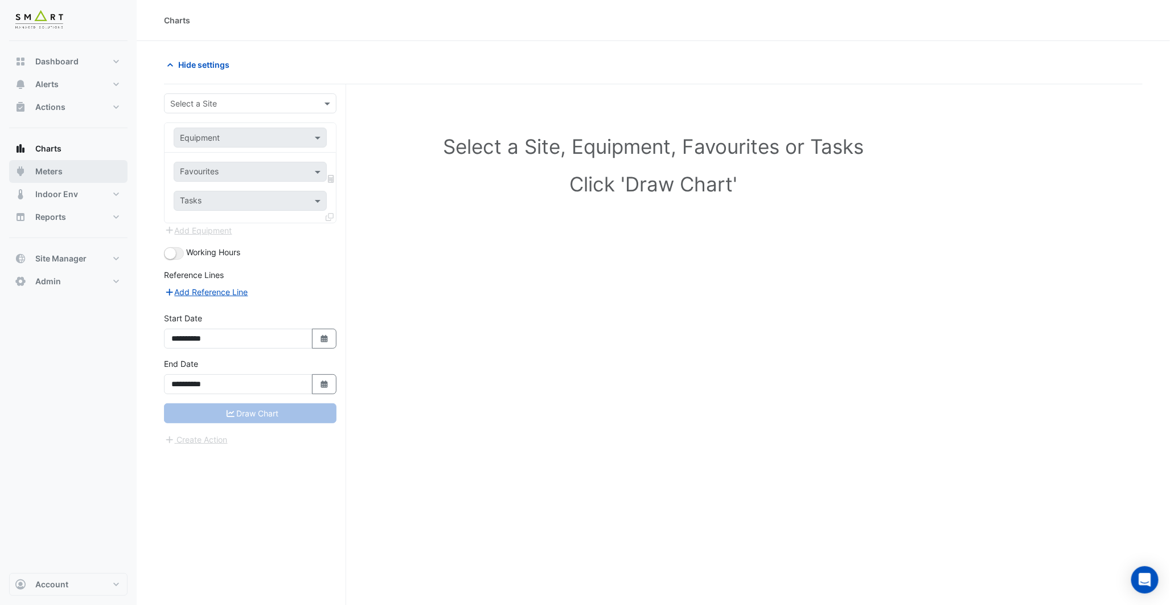
click at [77, 171] on button "Meters" at bounding box center [68, 171] width 118 height 23
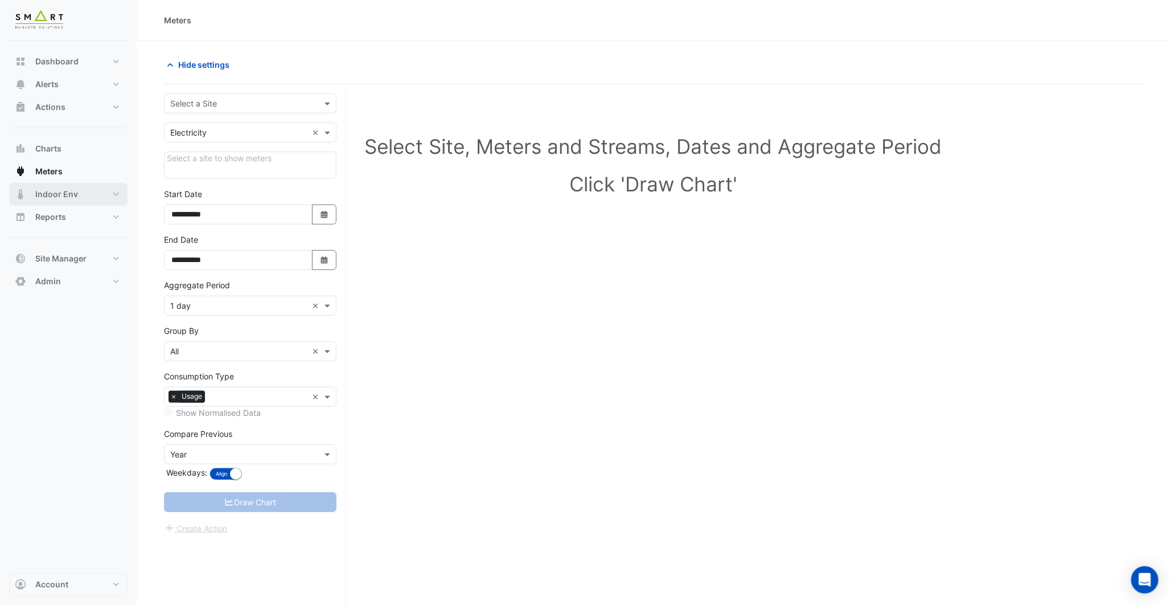
click at [34, 204] on button "Indoor Env" at bounding box center [68, 194] width 118 height 23
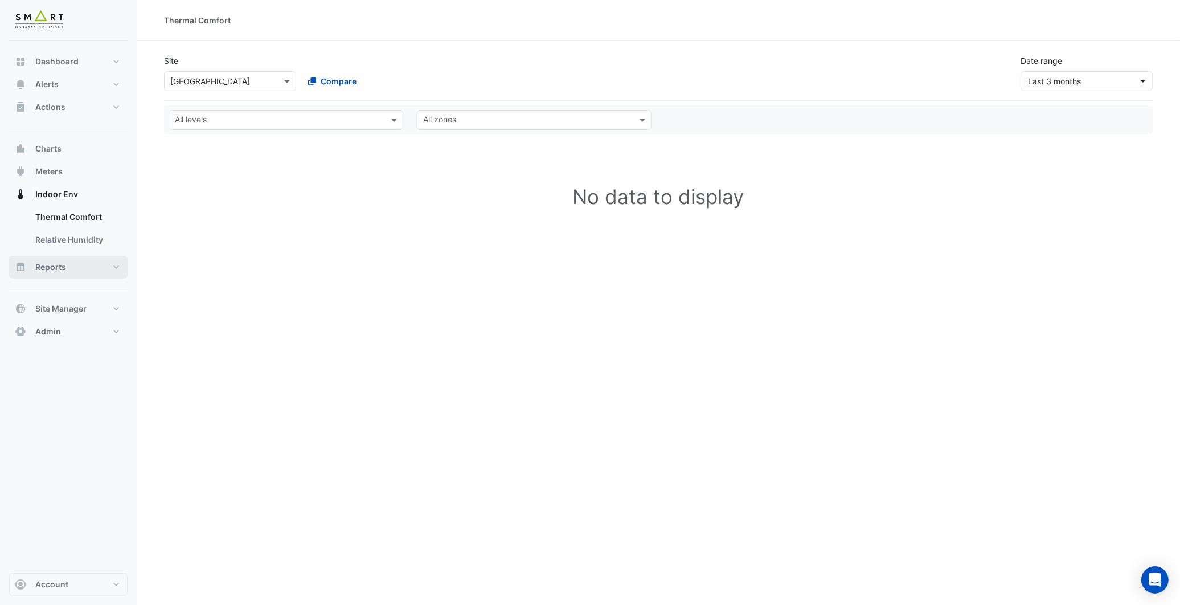
click at [61, 264] on span "Reports" at bounding box center [50, 266] width 31 height 11
select select "**"
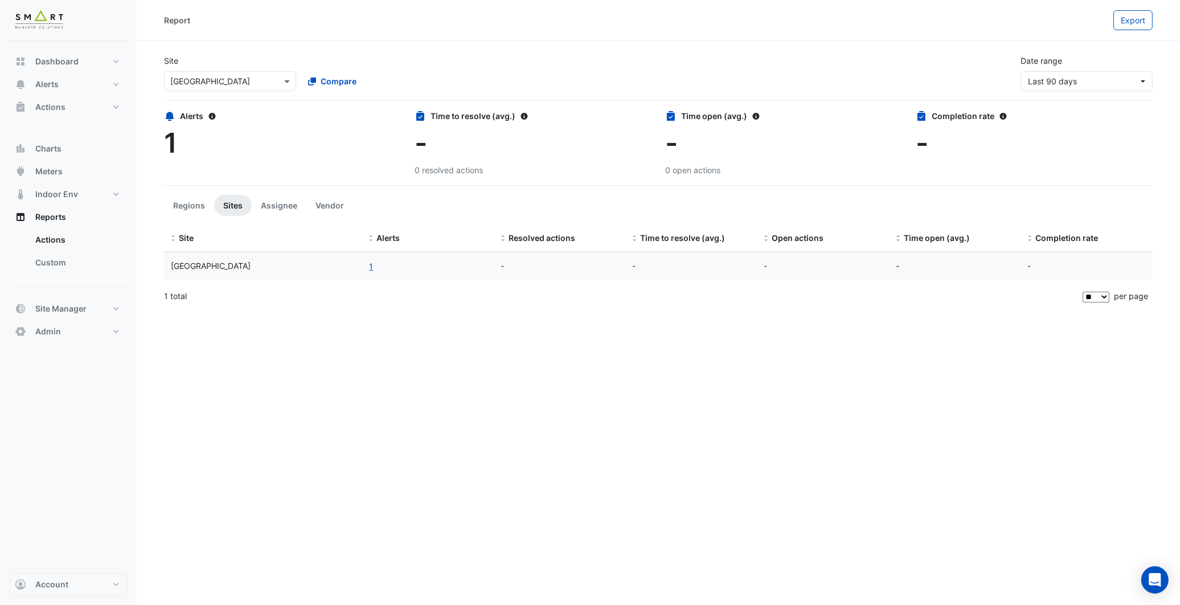
click at [167, 144] on span "1" at bounding box center [170, 143] width 13 height 34
click at [208, 208] on button "Regions" at bounding box center [189, 205] width 50 height 21
click at [263, 203] on button "Assignee" at bounding box center [279, 205] width 55 height 21
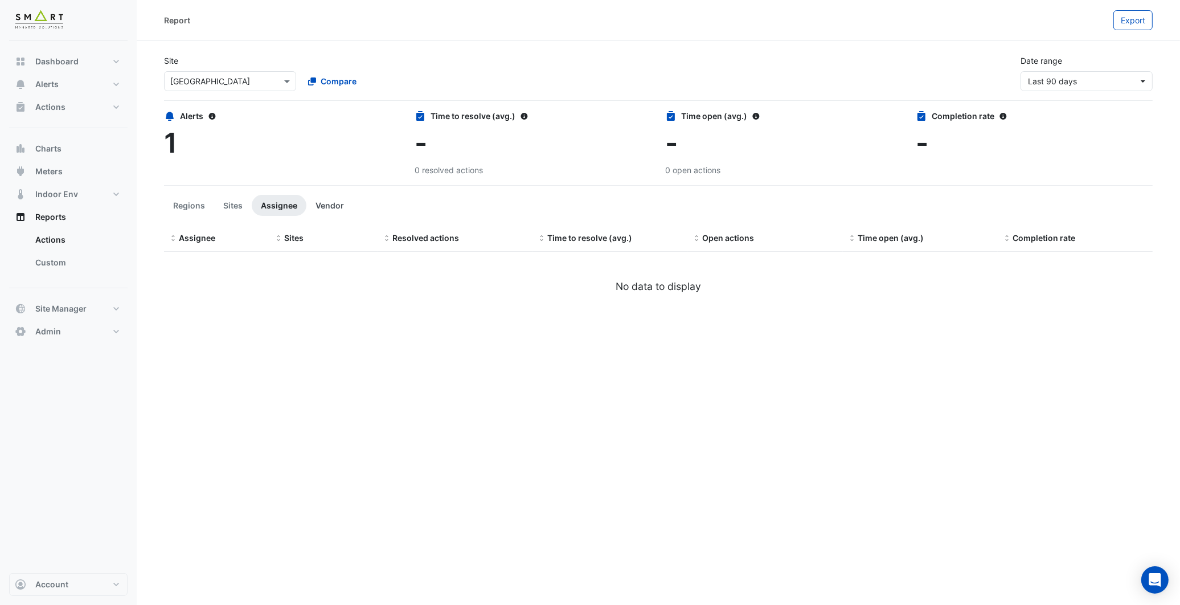
click at [325, 206] on button "Vendor" at bounding box center [329, 205] width 47 height 21
click at [232, 209] on button "Sites" at bounding box center [233, 205] width 38 height 21
select select "**"
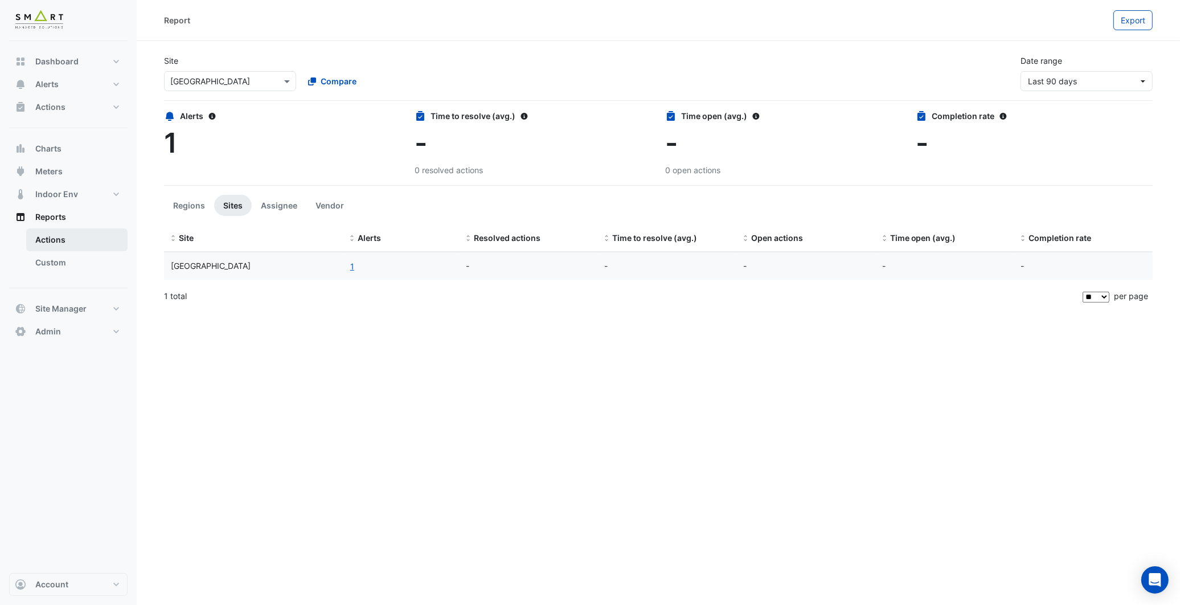
click at [70, 248] on link "Actions" at bounding box center [76, 239] width 101 height 23
click at [69, 256] on link "Custom" at bounding box center [76, 262] width 101 height 23
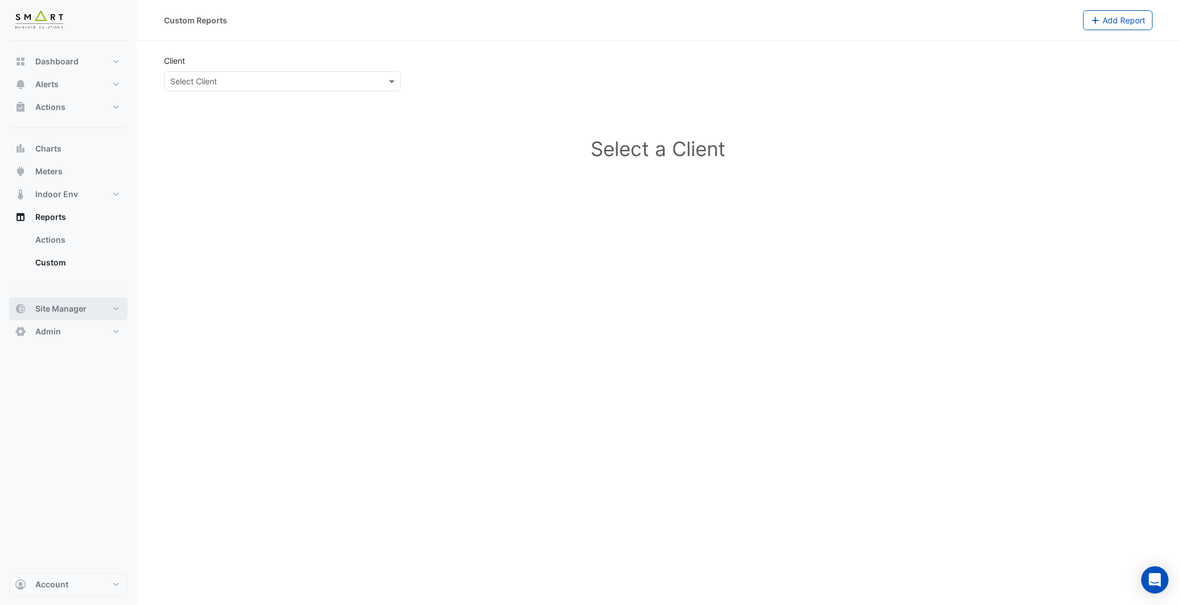
click at [66, 310] on span "Site Manager" at bounding box center [60, 308] width 51 height 11
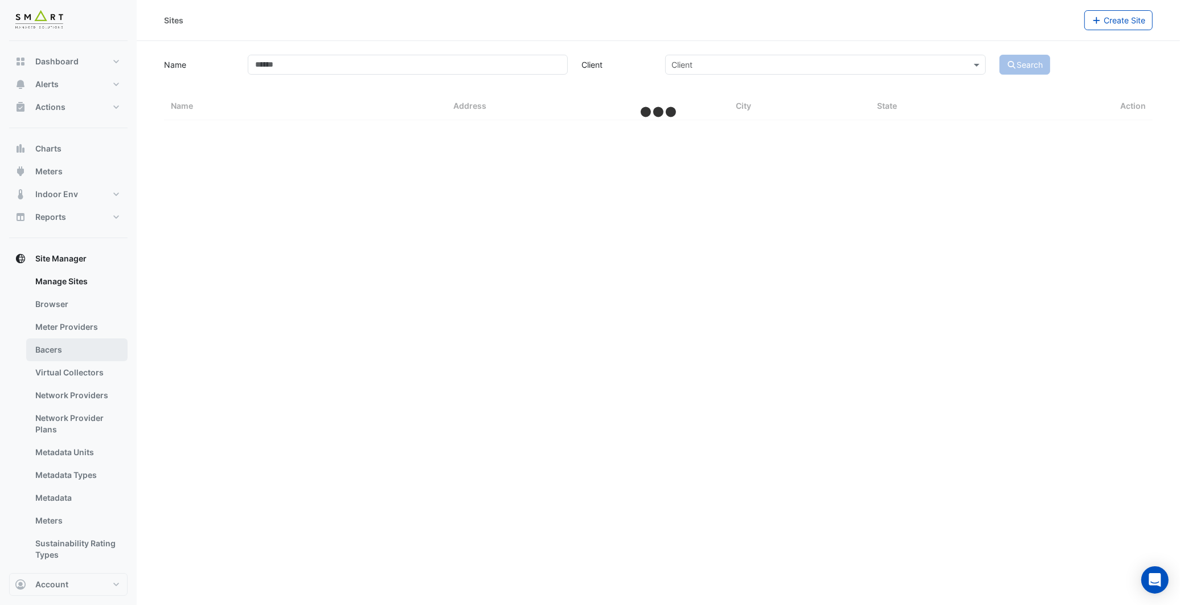
select select "**"
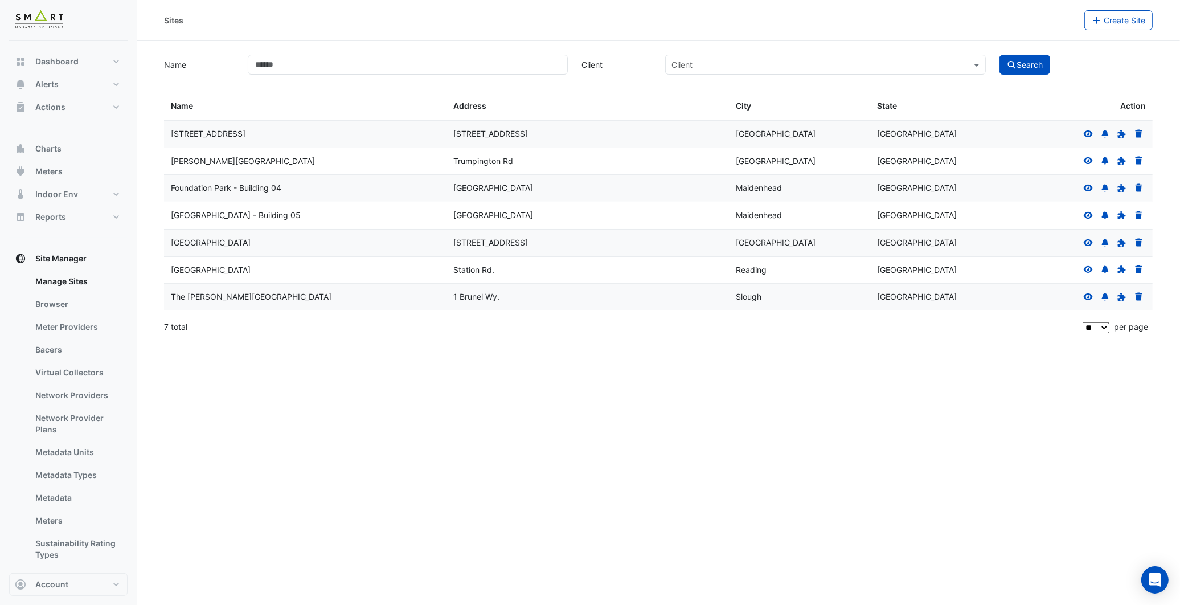
click at [437, 350] on div "Sites Create Site Name Client Client Search Sites Name Sites Address Sites City…" at bounding box center [658, 302] width 1043 height 605
click at [44, 60] on span "Dashboard" at bounding box center [56, 61] width 43 height 11
select select "**"
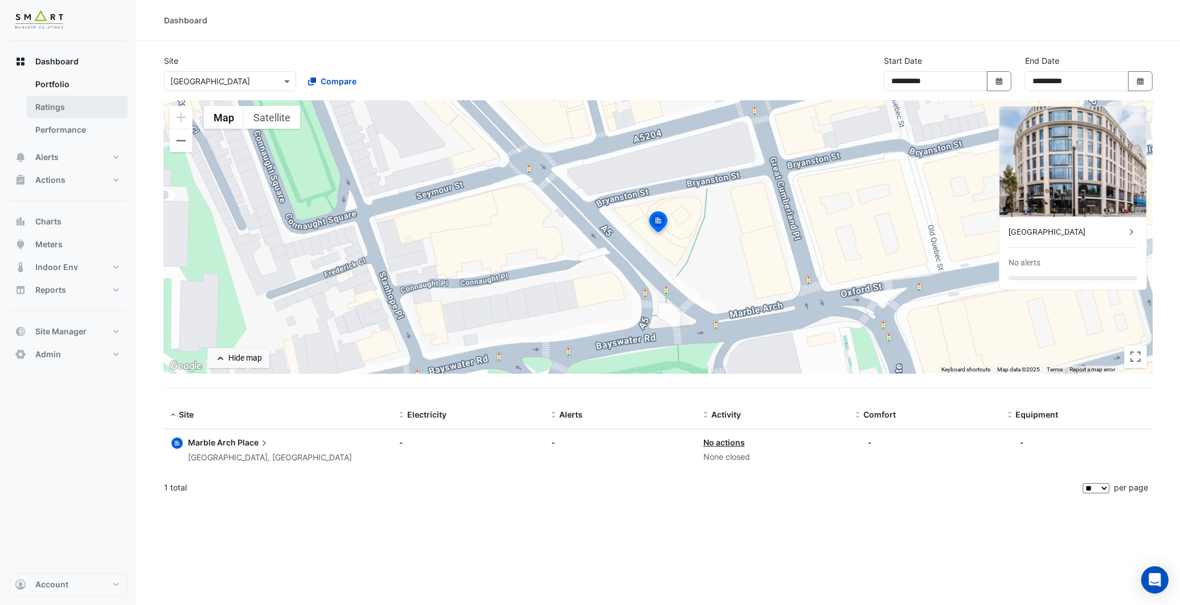
click at [71, 101] on link "Ratings" at bounding box center [76, 107] width 101 height 23
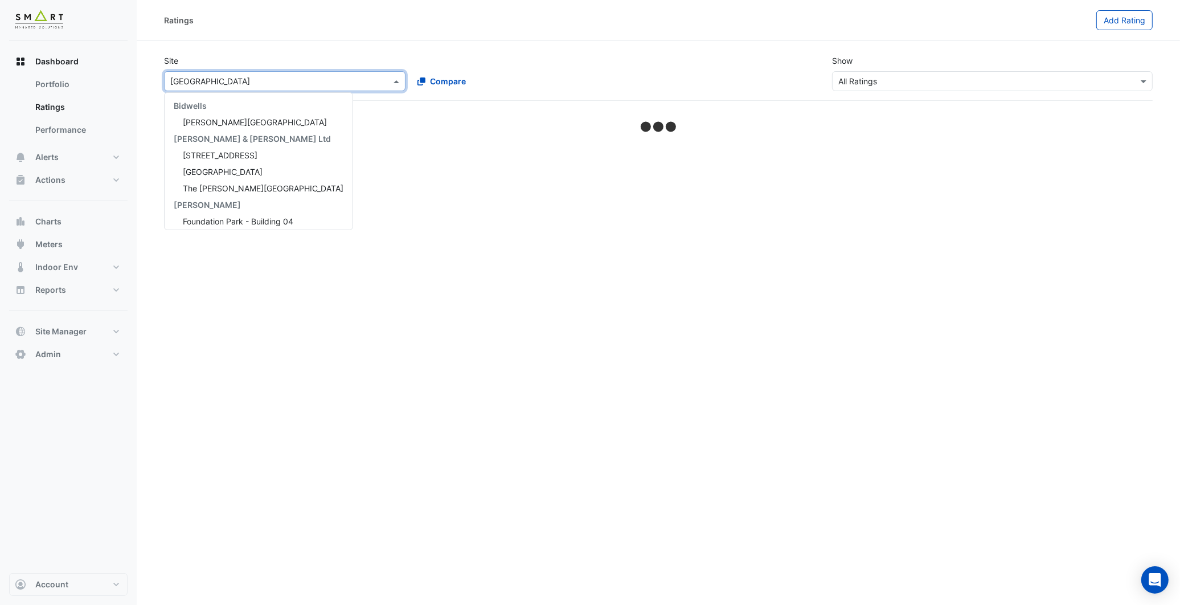
click at [229, 83] on input "text" at bounding box center [273, 82] width 206 height 12
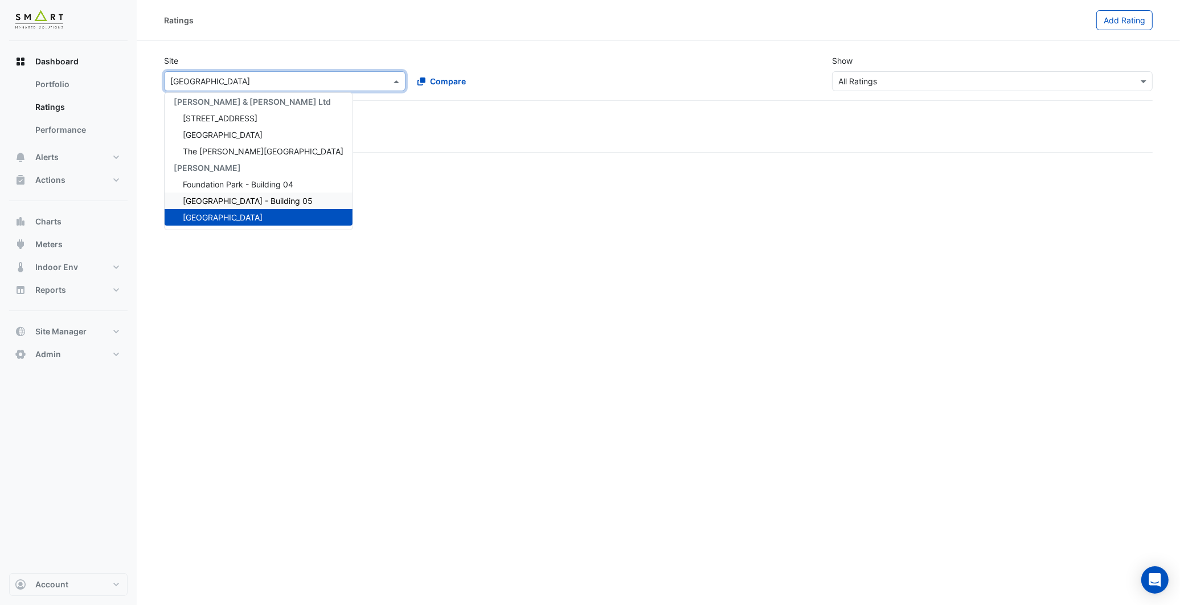
click at [241, 199] on span "[GEOGRAPHIC_DATA] - Building 05" at bounding box center [248, 201] width 130 height 10
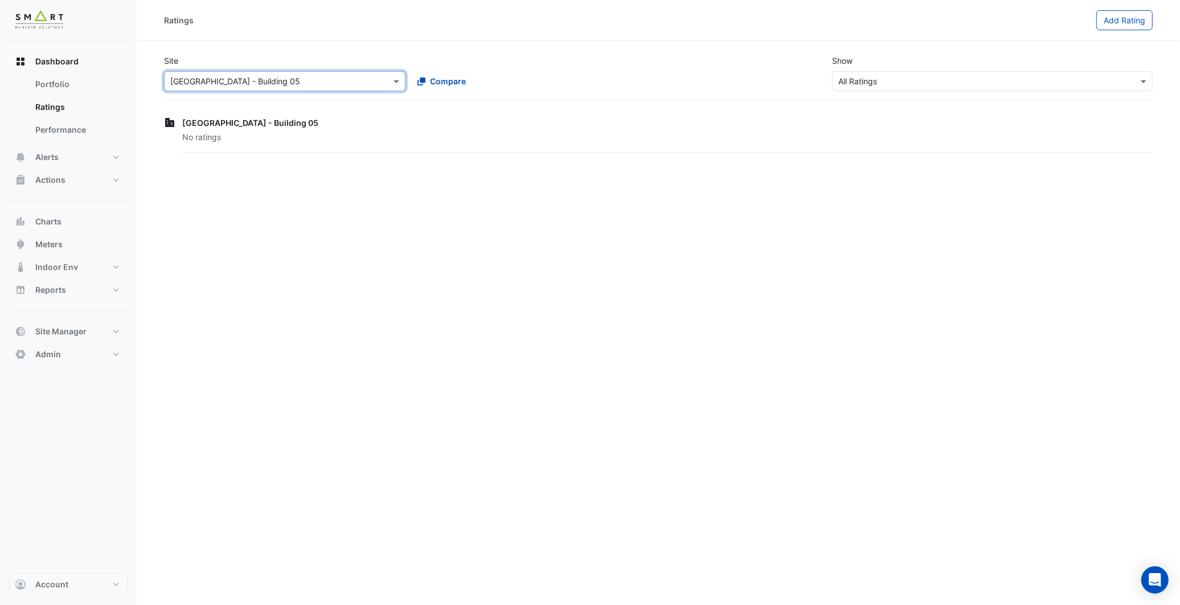
click at [247, 199] on div "Ratings Add Rating Site × [GEOGRAPHIC_DATA] - Building 05 Compare Show × All Ra…" at bounding box center [658, 302] width 1043 height 605
